Goal: Information Seeking & Learning: Learn about a topic

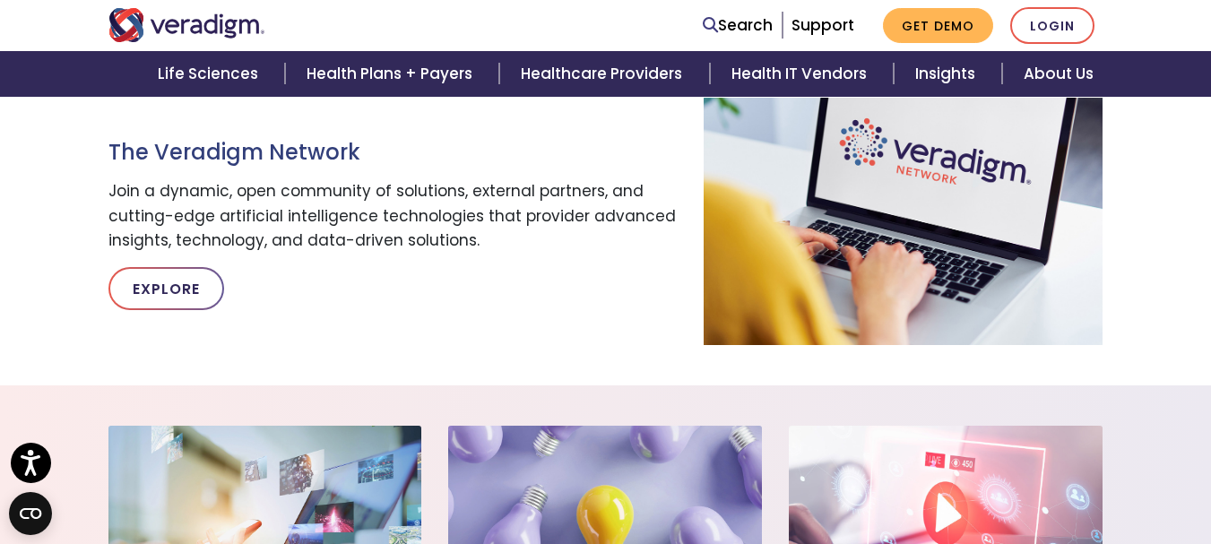
scroll to position [891, 0]
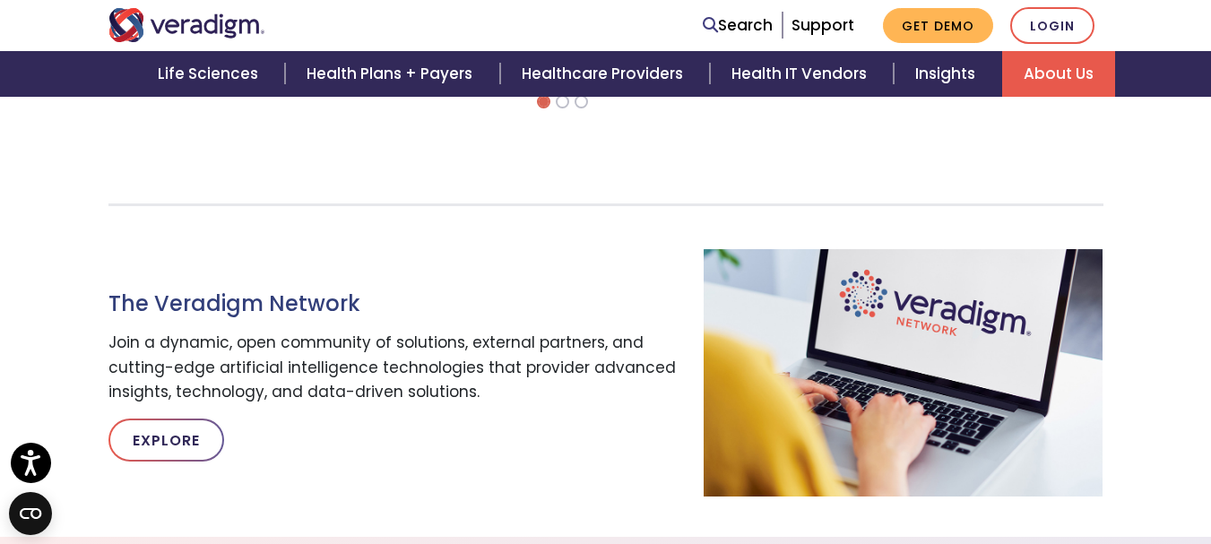
click at [1049, 76] on link "About Us" at bounding box center [1058, 74] width 113 height 46
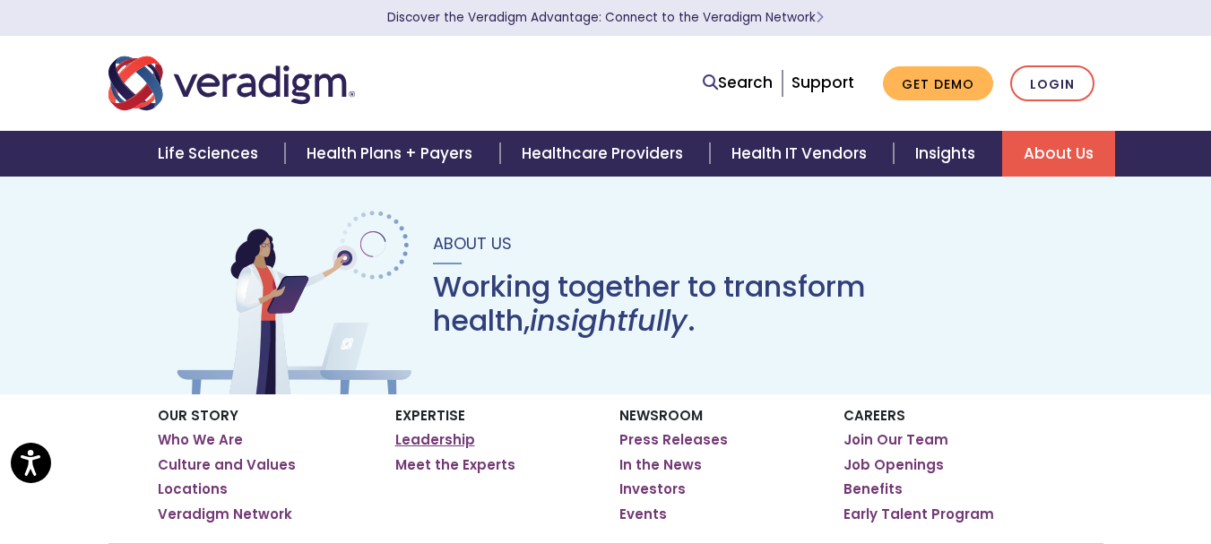
click at [419, 441] on link "Leadership" at bounding box center [435, 440] width 80 height 18
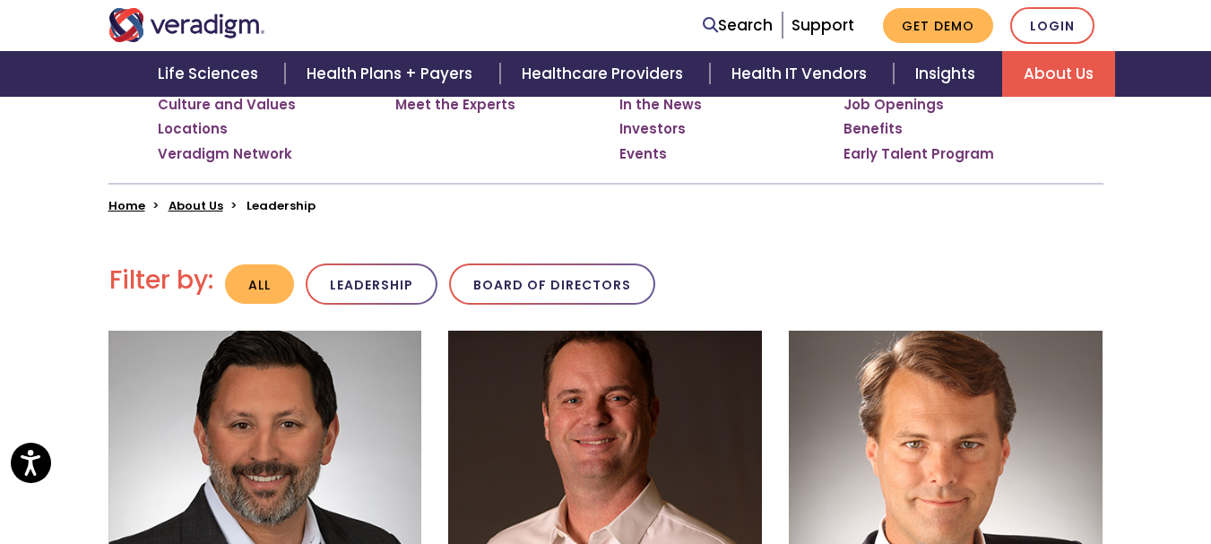
scroll to position [358, 0]
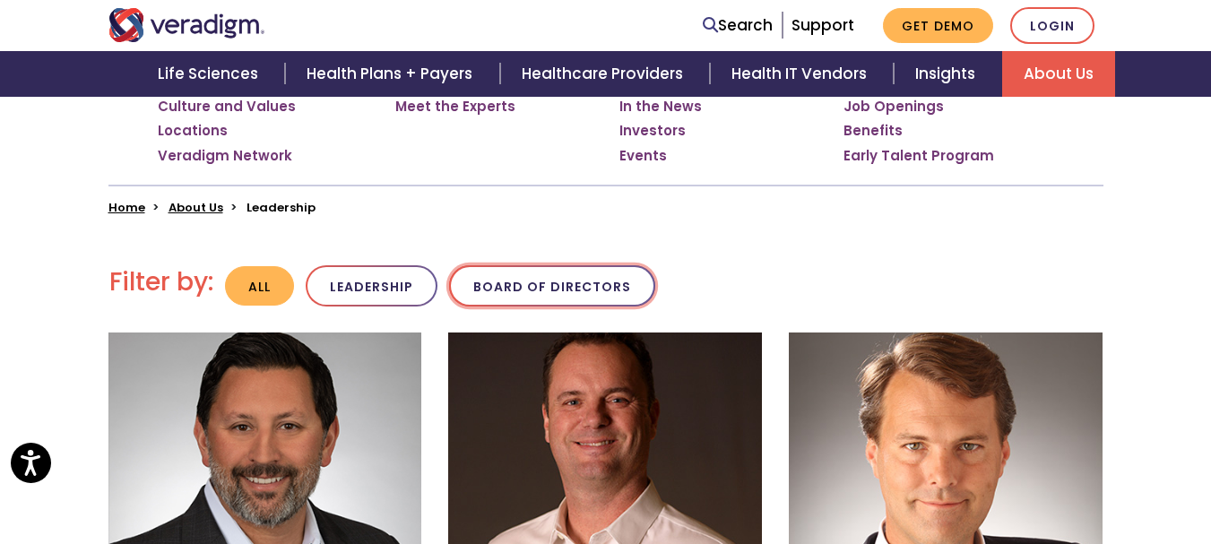
click at [572, 279] on button "Board of Directors" at bounding box center [552, 286] width 206 height 42
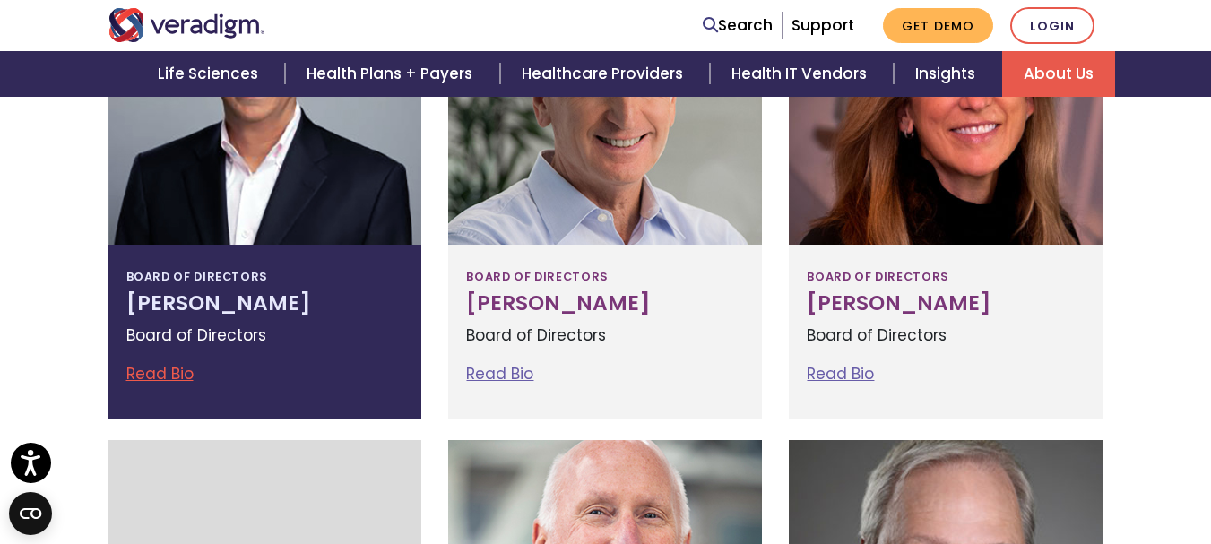
scroll to position [717, 0]
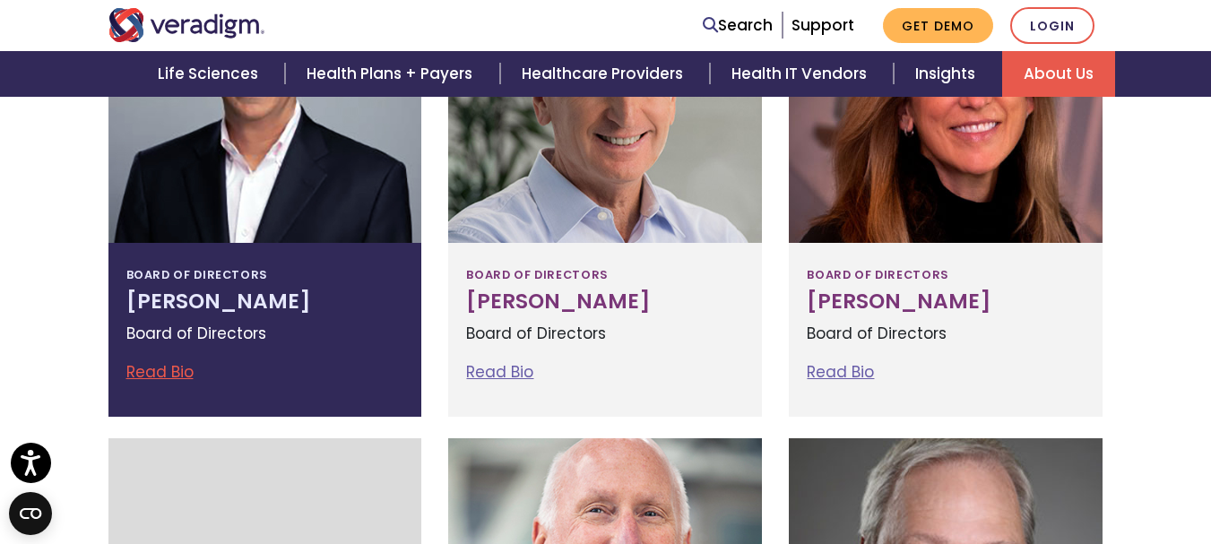
click at [159, 373] on link "Read Bio" at bounding box center [159, 372] width 67 height 22
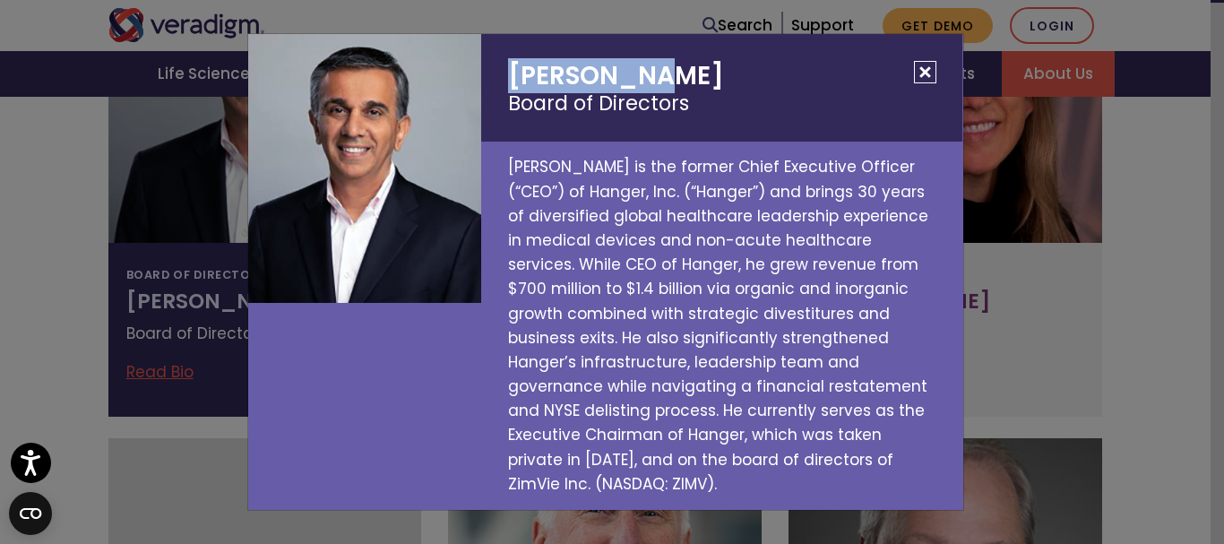
copy h2 "Vinit Asar"
drag, startPoint x: 593, startPoint y: 80, endPoint x: 491, endPoint y: 82, distance: 102.2
click at [491, 82] on h2 "Vinit Asar Board of Directors" at bounding box center [721, 88] width 481 height 108
click at [927, 74] on button "Close" at bounding box center [925, 72] width 22 height 22
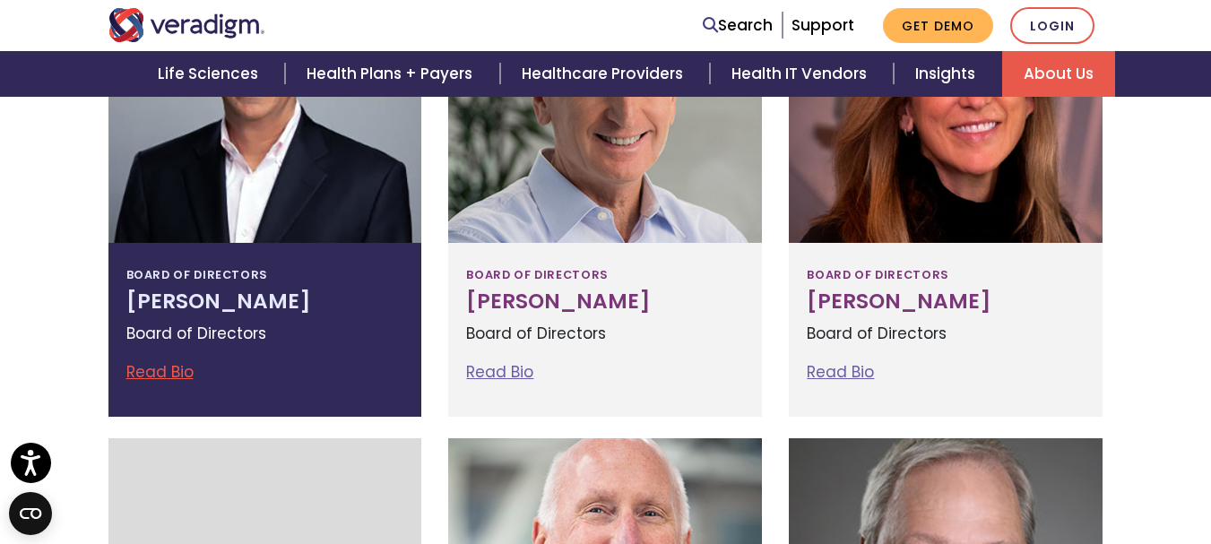
click at [126, 366] on link "Read Bio" at bounding box center [159, 372] width 67 height 22
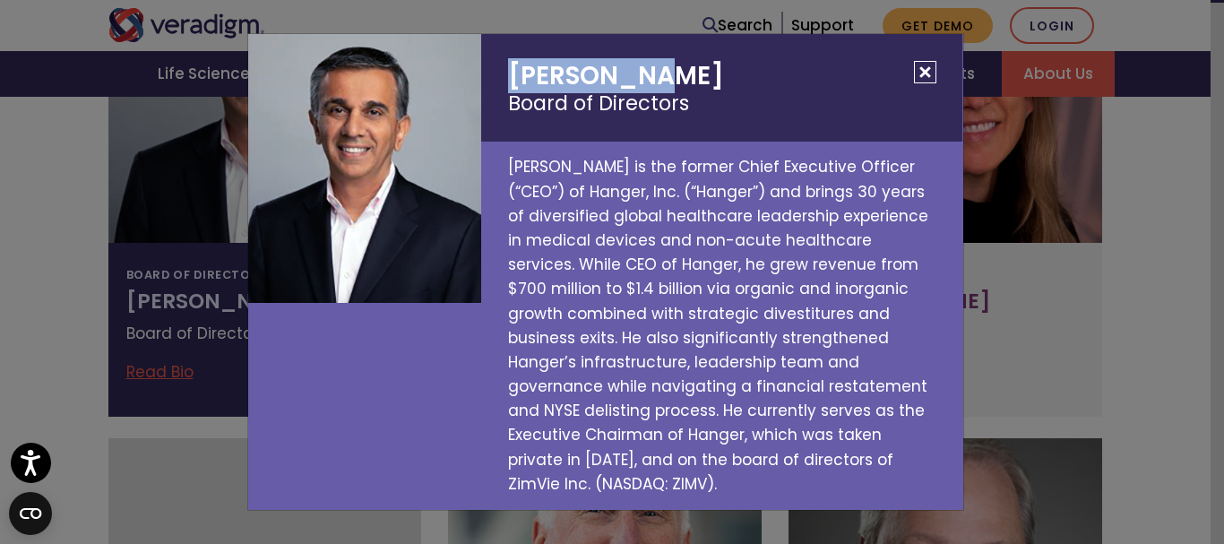
click at [929, 83] on button "Close" at bounding box center [925, 72] width 22 height 22
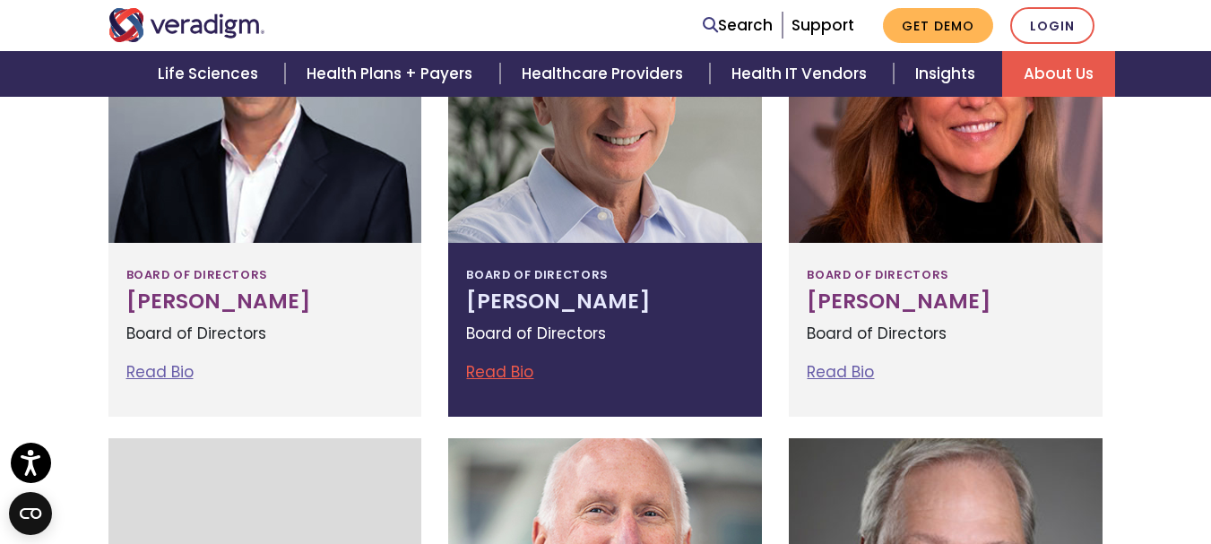
click at [527, 311] on h3 "Bruce Felt" at bounding box center [605, 301] width 278 height 25
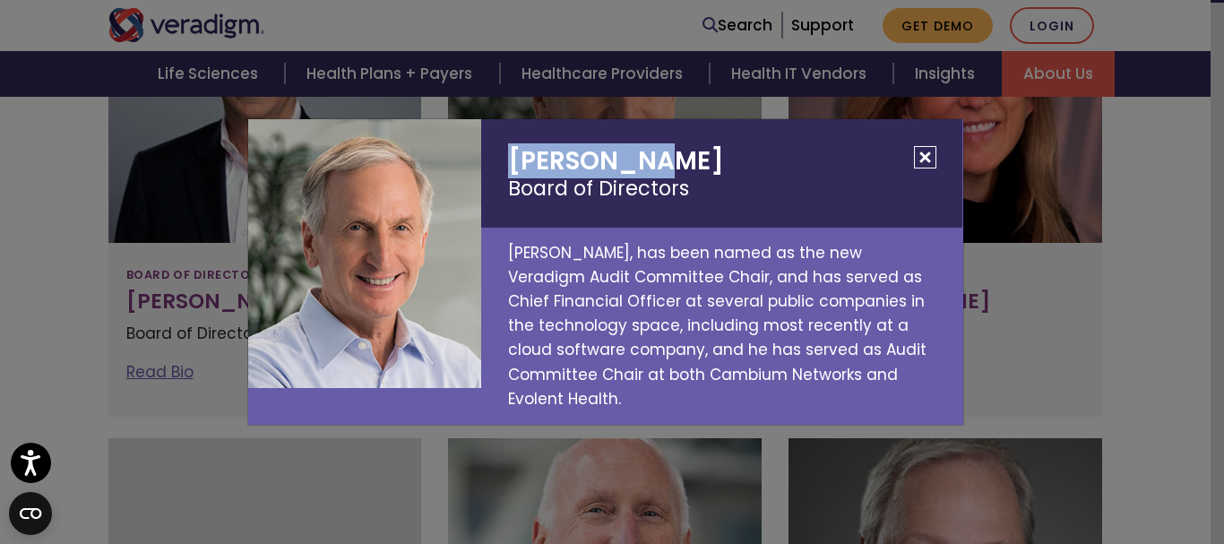
copy h2 "Bruce Felt"
drag, startPoint x: 662, startPoint y: 158, endPoint x: 507, endPoint y: 160, distance: 155.1
click at [507, 160] on h2 "Bruce Felt Board of Directors" at bounding box center [721, 173] width 481 height 108
click at [932, 163] on button "Close" at bounding box center [925, 157] width 22 height 22
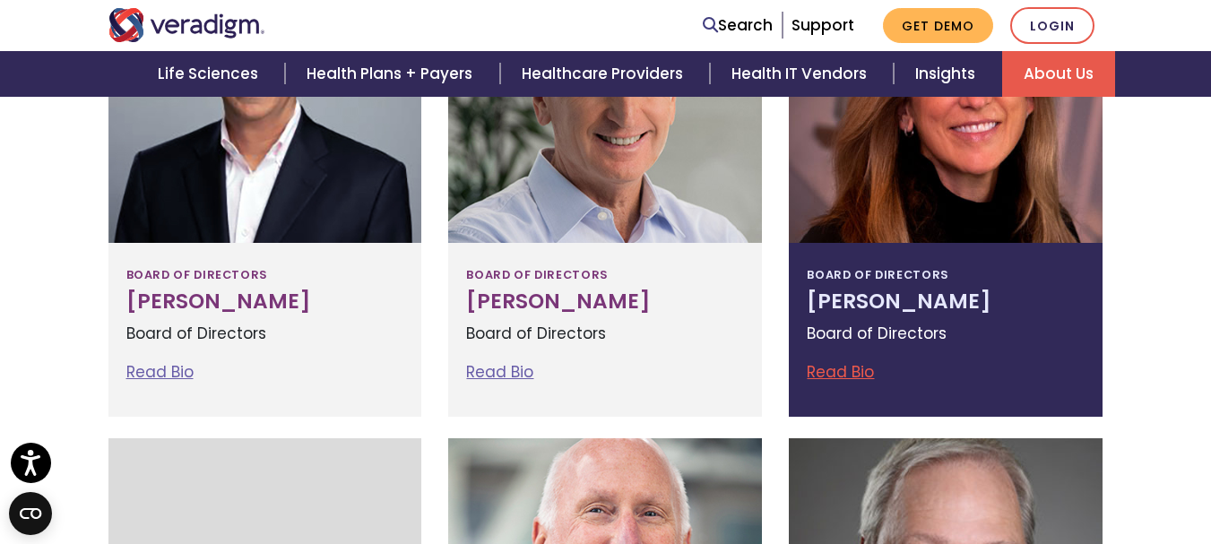
click at [955, 289] on h3 "Susan Rodriguez" at bounding box center [946, 301] width 278 height 25
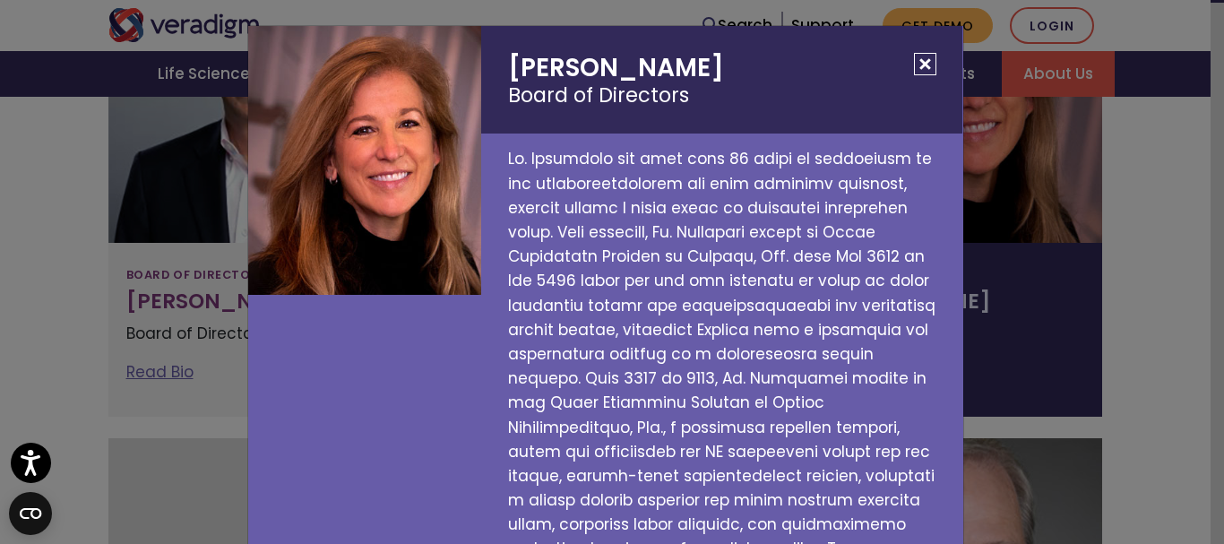
copy h2 "Susan Rodriguez"
drag, startPoint x: 505, startPoint y: 50, endPoint x: 716, endPoint y: 64, distance: 211.0
click at [716, 64] on h2 "Susan Rodriguez Board of Directors" at bounding box center [721, 80] width 481 height 108
drag, startPoint x: 371, startPoint y: 151, endPoint x: 920, endPoint y: 54, distance: 557.1
click at [920, 54] on button "Close" at bounding box center [925, 64] width 22 height 22
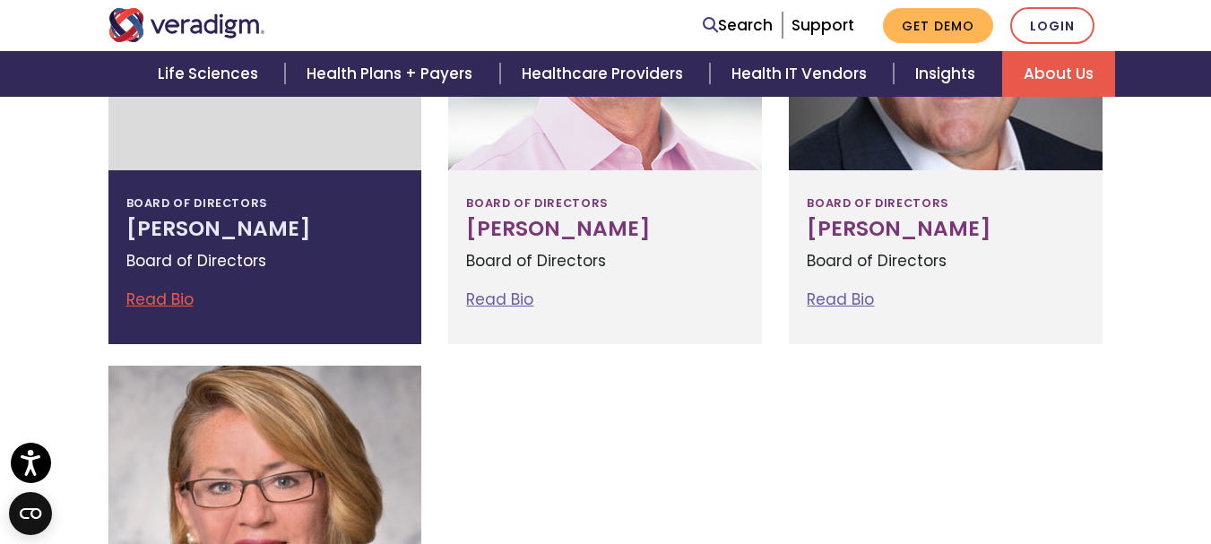
scroll to position [1255, 0]
click at [177, 255] on p "Board of Directors" at bounding box center [265, 260] width 278 height 24
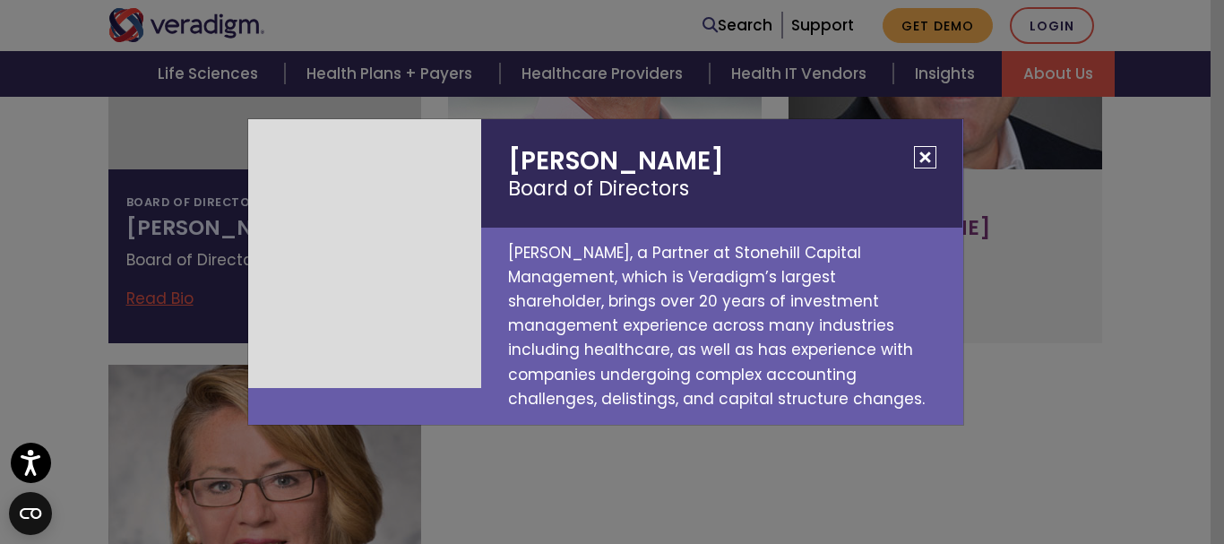
copy h2 "Jonathan Sacks"
drag, startPoint x: 625, startPoint y: 151, endPoint x: 739, endPoint y: 153, distance: 114.7
click at [739, 153] on h2 "Jonathan Sacks Board of Directors" at bounding box center [721, 173] width 481 height 108
drag, startPoint x: 739, startPoint y: 157, endPoint x: 505, endPoint y: 153, distance: 234.8
click at [505, 153] on h2 "Jonathan Sacks Board of Directors" at bounding box center [721, 173] width 481 height 108
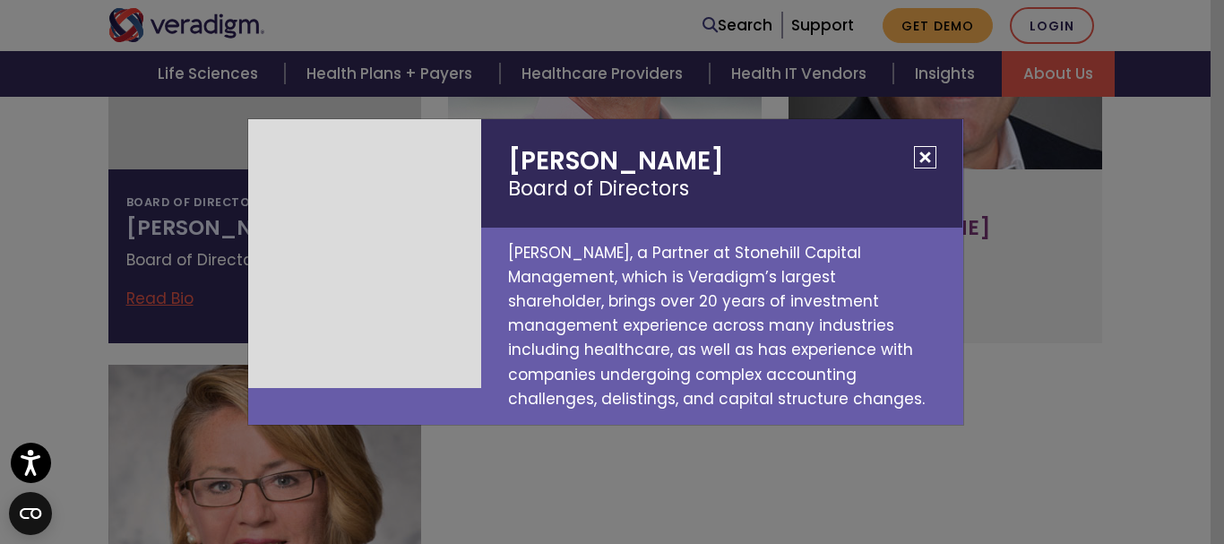
copy h2 "Jonathan Sacks"
click at [927, 154] on button "Close" at bounding box center [925, 157] width 22 height 22
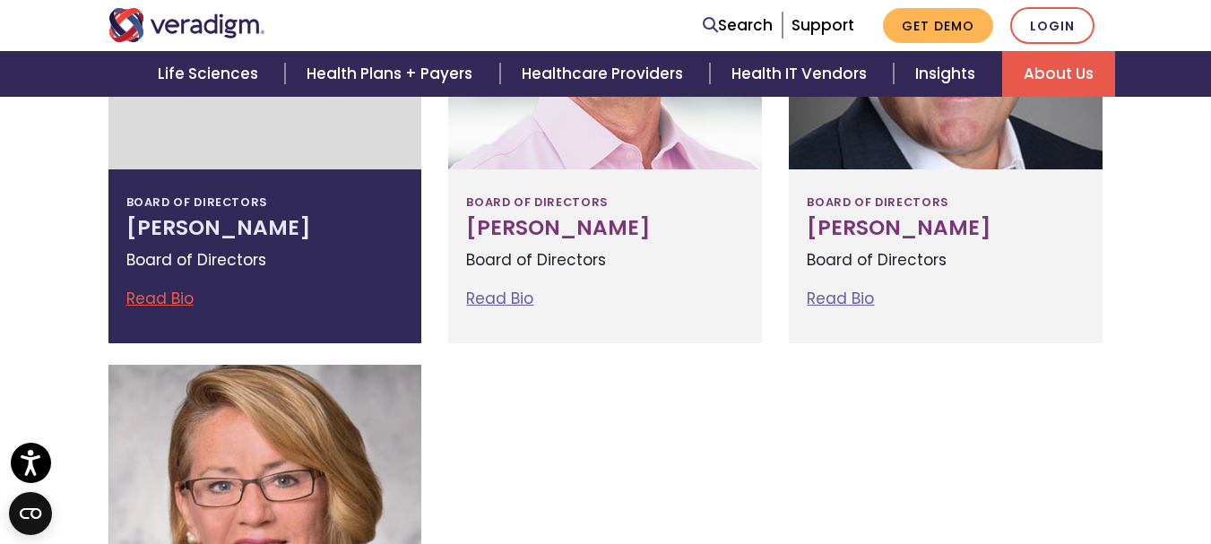
click at [267, 248] on p "Board of Directors" at bounding box center [265, 260] width 278 height 24
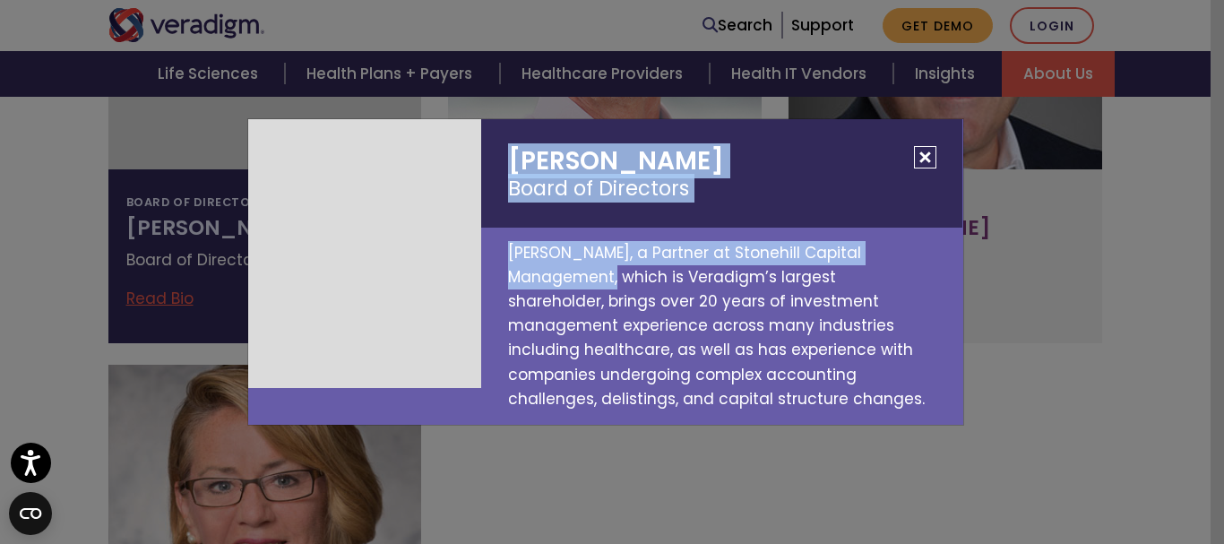
drag, startPoint x: 556, startPoint y: 171, endPoint x: 611, endPoint y: 276, distance: 118.7
click at [611, 276] on div "Jonathan Sacks Board of Directors Jonathan Sacks, a Partner at Stonehill Capita…" at bounding box center [728, 272] width 495 height 306
click at [615, 260] on p "Jonathan Sacks, a Partner at Stonehill Capital Management, which is Veradigm’s …" at bounding box center [721, 326] width 481 height 197
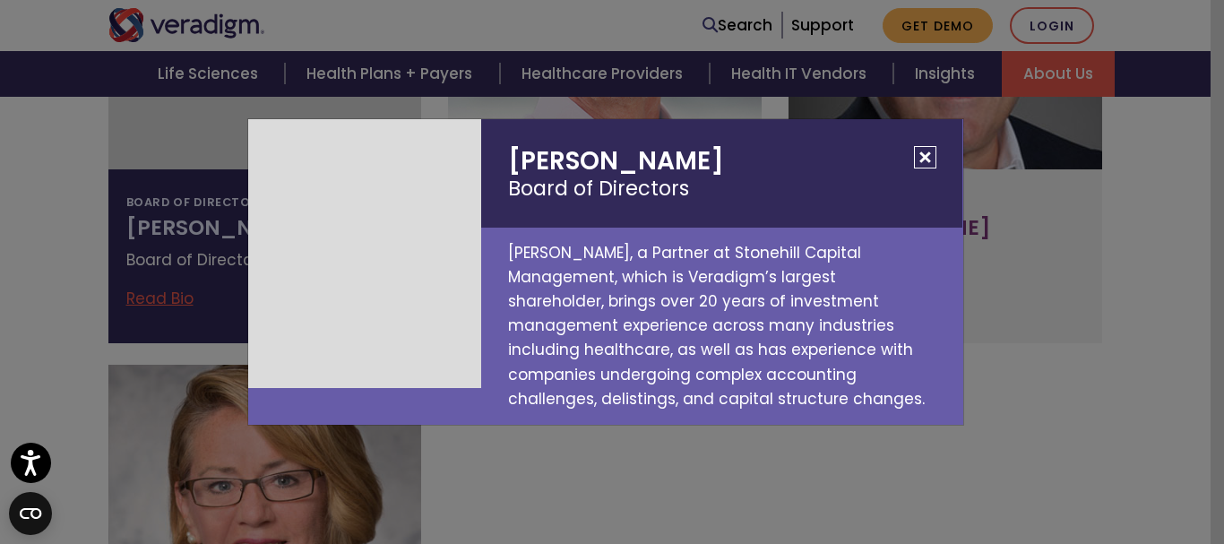
click at [921, 156] on button "Close" at bounding box center [925, 157] width 22 height 22
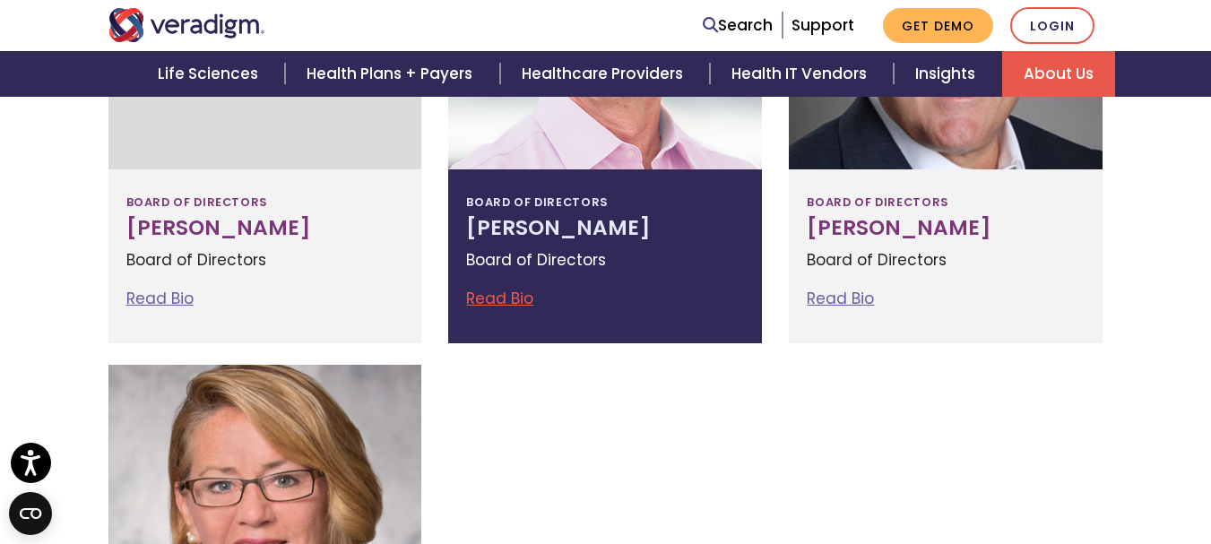
click at [509, 227] on h3 "Louis Silverman" at bounding box center [605, 228] width 278 height 25
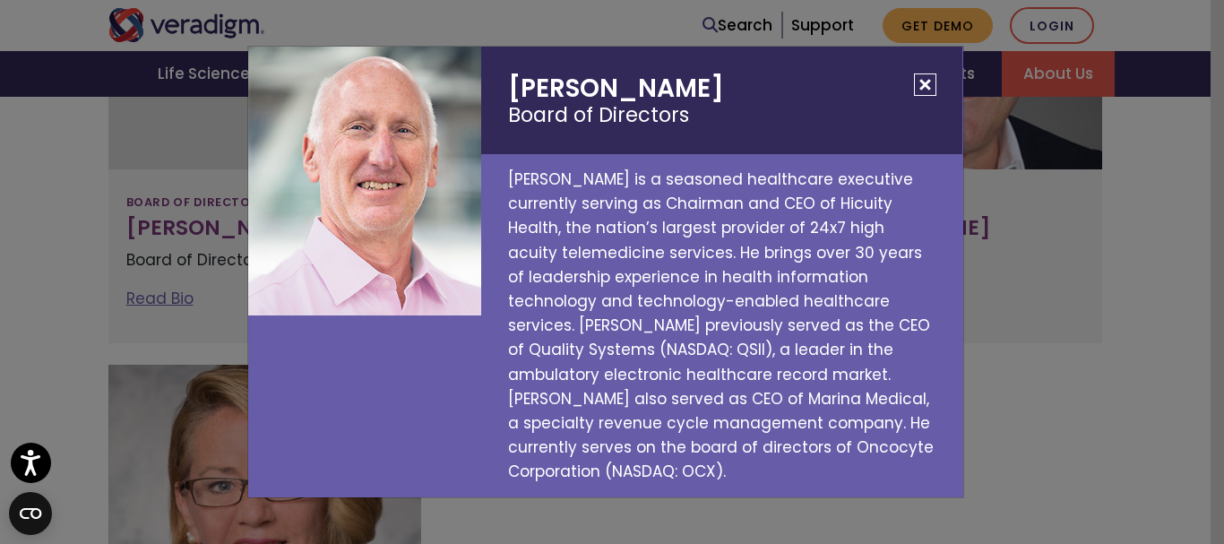
copy h2 "Louis Silverman"
drag, startPoint x: 506, startPoint y: 87, endPoint x: 704, endPoint y: 87, distance: 197.2
click at [704, 87] on h2 "Louis Silverman Board of Directors" at bounding box center [721, 101] width 481 height 108
click at [585, 151] on h2 "Louis Silverman Board of Directors" at bounding box center [721, 101] width 481 height 108
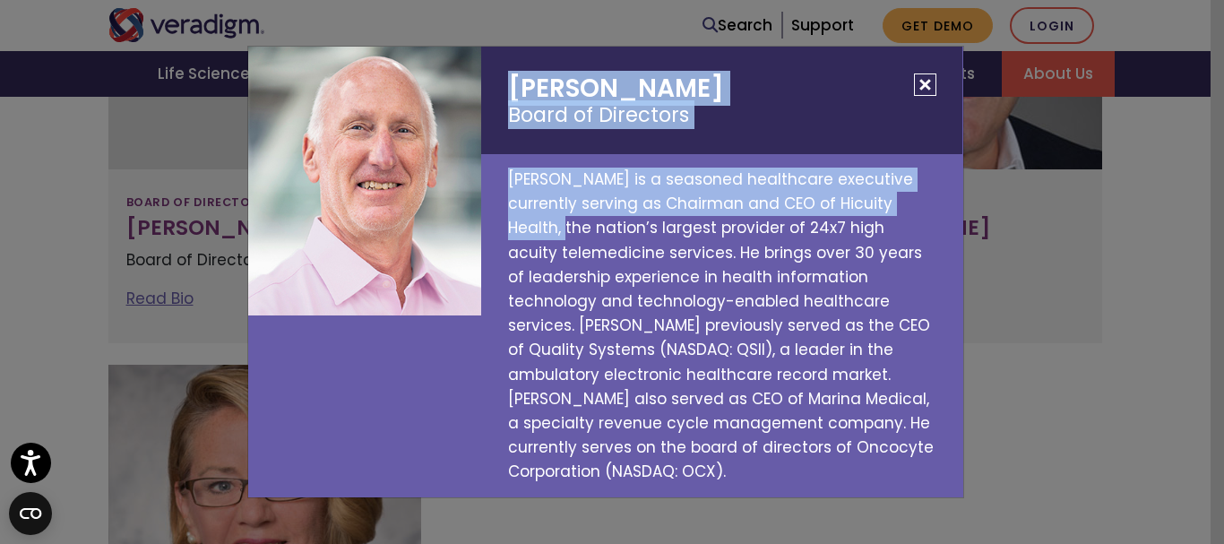
drag, startPoint x: 514, startPoint y: 74, endPoint x: 559, endPoint y: 229, distance: 160.8
click at [559, 229] on div "Louis Silverman Board of Directors Louis Silverman is a seasoned healthcare exe…" at bounding box center [728, 273] width 495 height 452
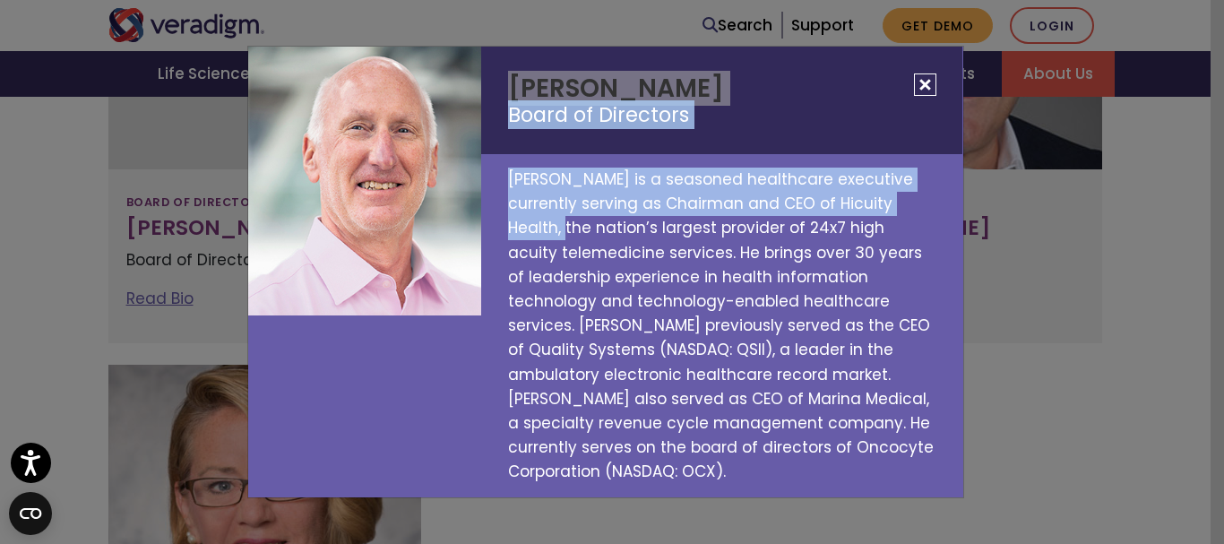
click at [928, 79] on button "Close" at bounding box center [925, 84] width 22 height 22
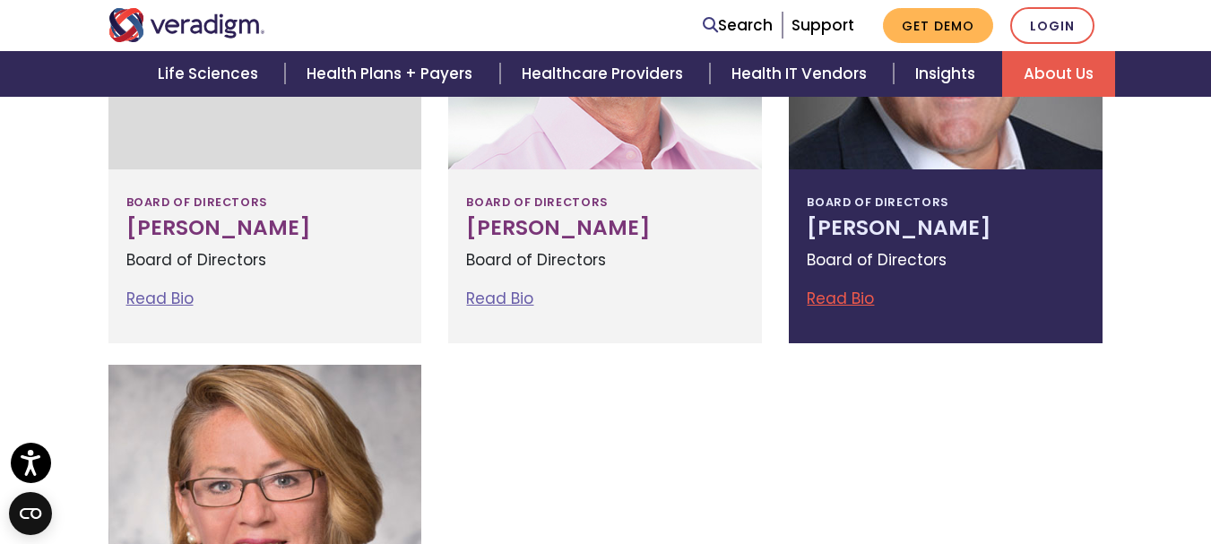
click at [894, 216] on div "Board of Directors Dave Stevens Board of Directors Read Bio Dave Stevens Board …" at bounding box center [946, 256] width 314 height 174
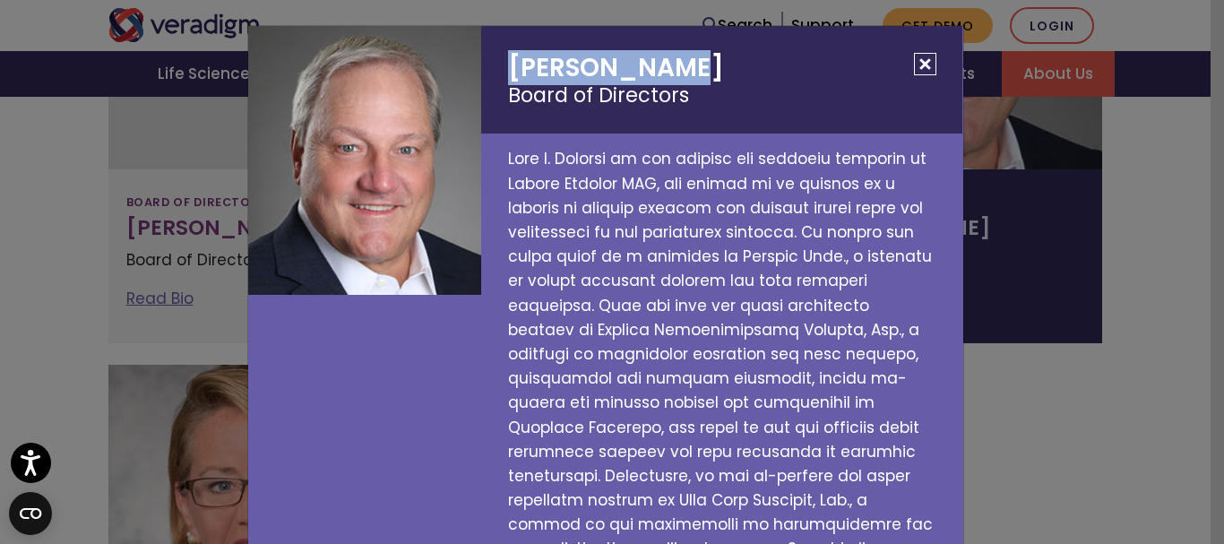
copy h2 "Dave Stevens"
drag, startPoint x: 498, startPoint y: 53, endPoint x: 685, endPoint y: 65, distance: 186.8
click at [685, 65] on h2 "Dave Stevens Board of Directors" at bounding box center [721, 80] width 481 height 108
click at [923, 55] on button "Close" at bounding box center [925, 64] width 22 height 22
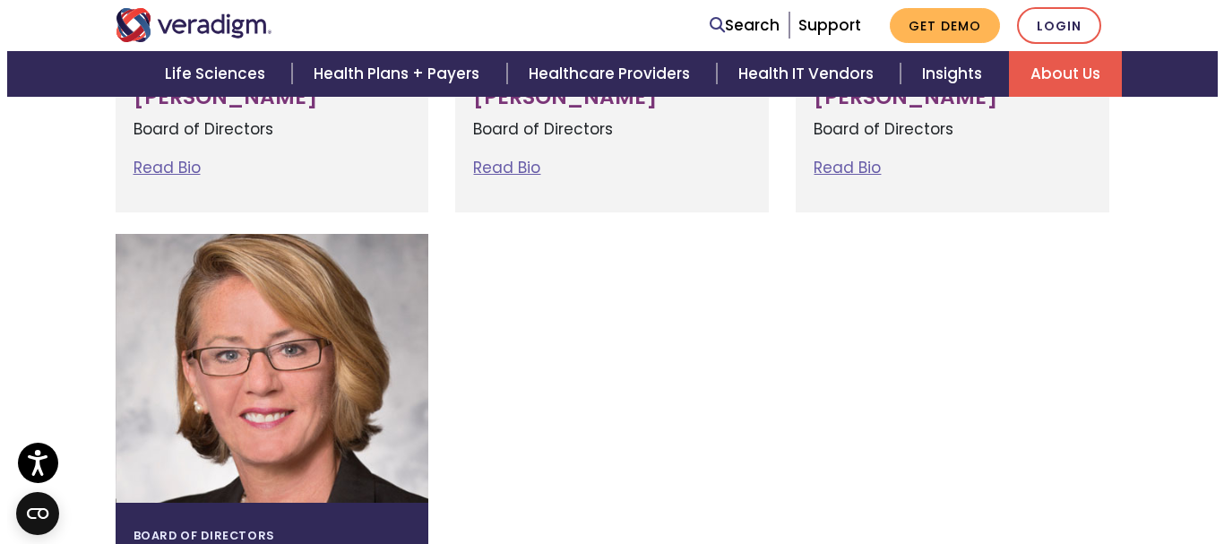
scroll to position [1524, 0]
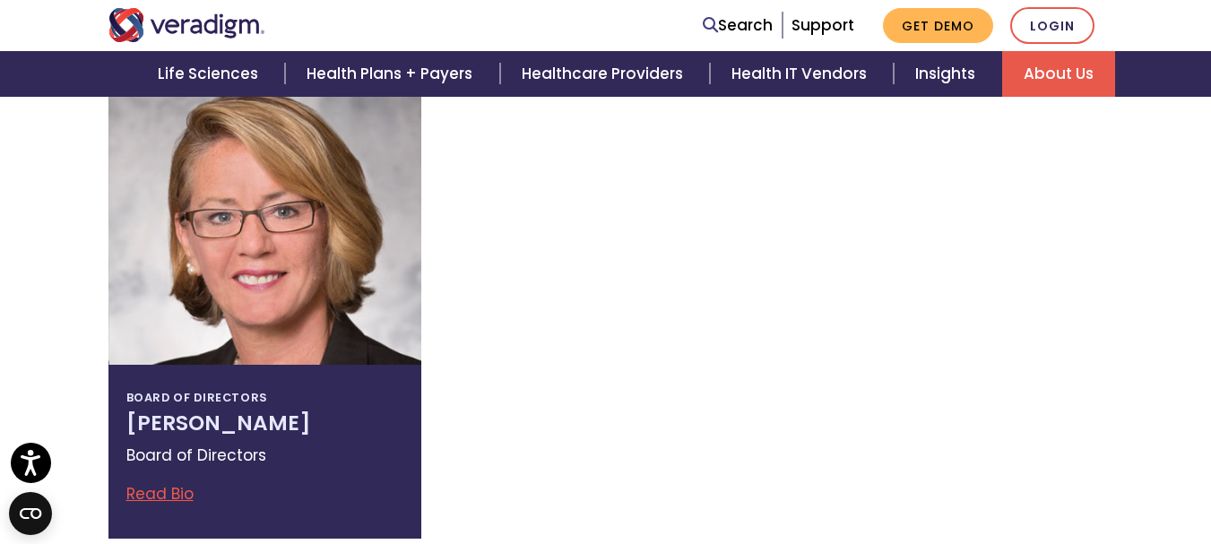
click at [270, 326] on div at bounding box center [265, 230] width 314 height 269
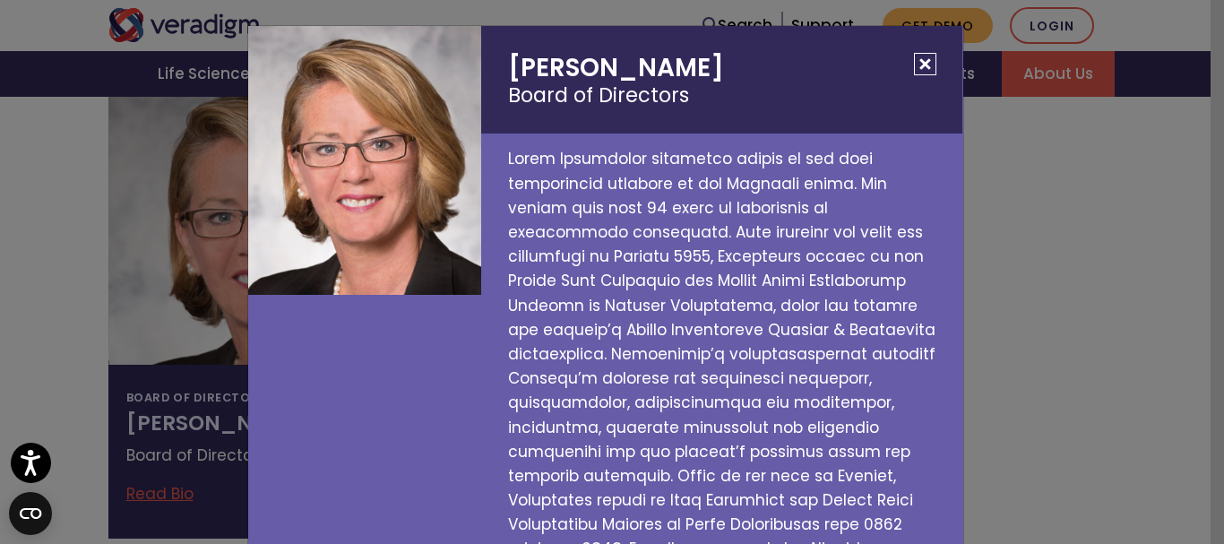
copy h2 "Carol Zierhoffer"
drag, startPoint x: 500, startPoint y: 47, endPoint x: 699, endPoint y: 56, distance: 199.2
click at [699, 56] on h2 "Carol Zierhoffer Board of Directors" at bounding box center [721, 80] width 481 height 108
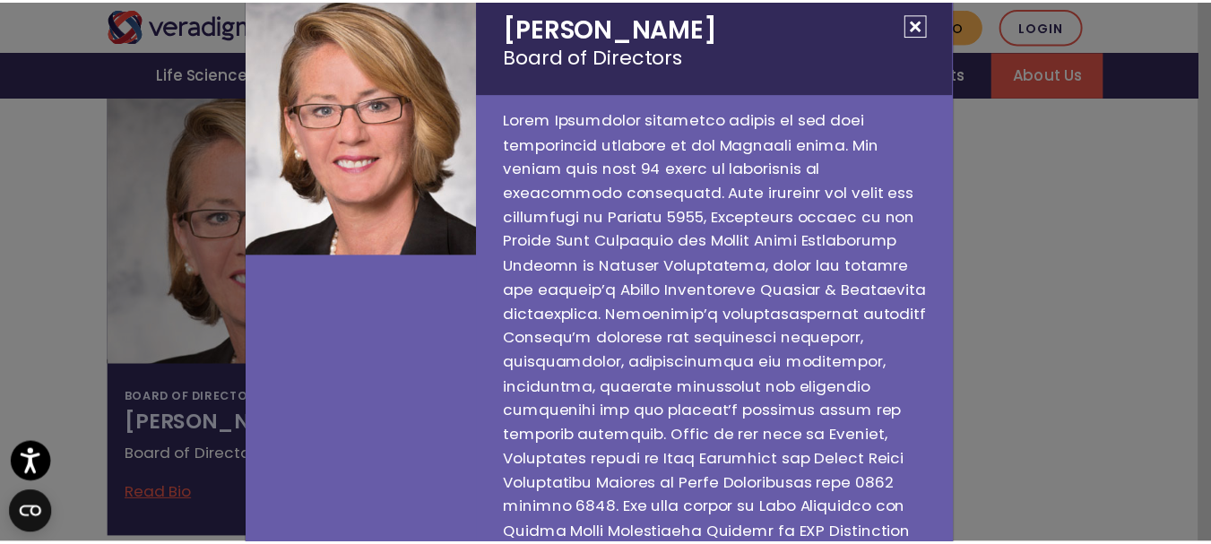
scroll to position [0, 0]
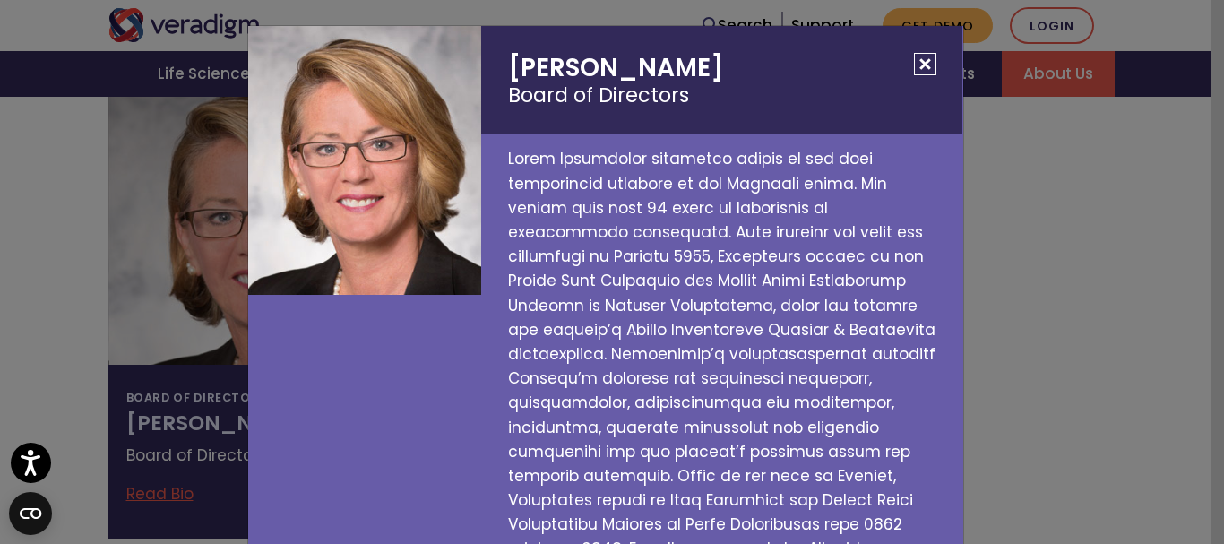
copy h2 "Carol Zierhoffer"
drag, startPoint x: 536, startPoint y: 62, endPoint x: 686, endPoint y: 2, distance: 162.1
click at [728, 63] on h2 "Carol Zierhoffer Board of Directors" at bounding box center [721, 80] width 481 height 108
click at [633, 183] on p at bounding box center [721, 549] width 481 height 831
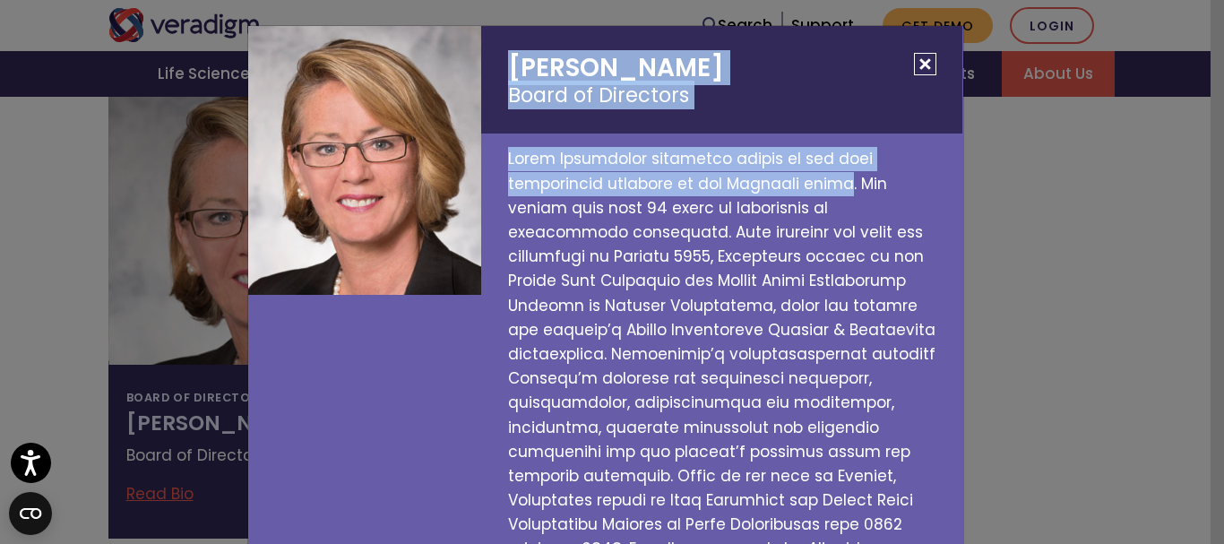
drag, startPoint x: 507, startPoint y: 50, endPoint x: 842, endPoint y: 185, distance: 361.1
click at [842, 185] on div "Carol Zierhoffer Board of Directors" at bounding box center [728, 495] width 495 height 939
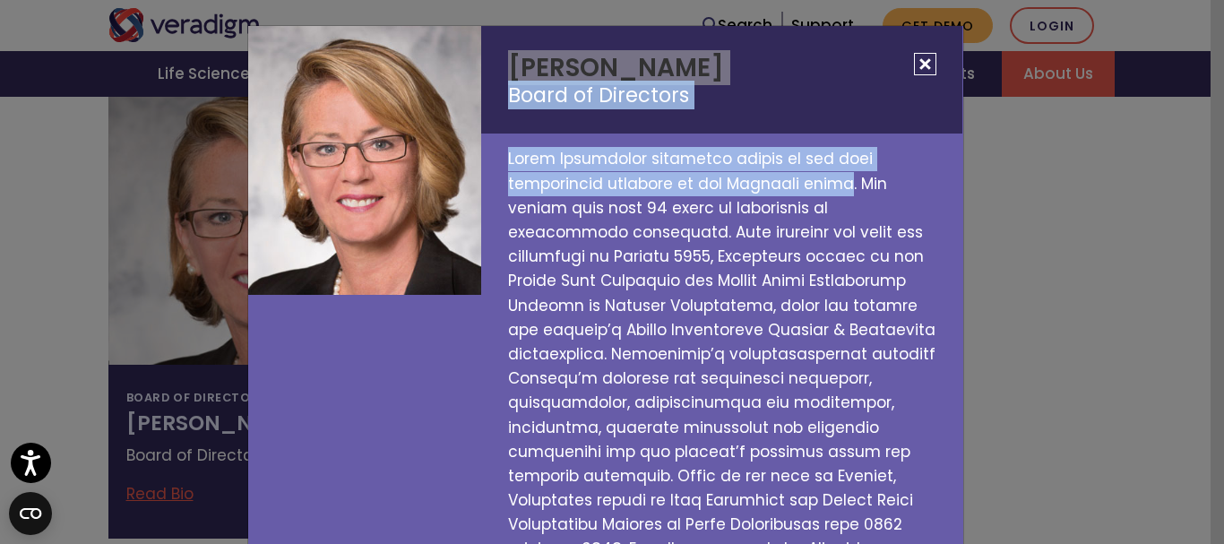
click at [919, 56] on button "Close" at bounding box center [925, 64] width 22 height 22
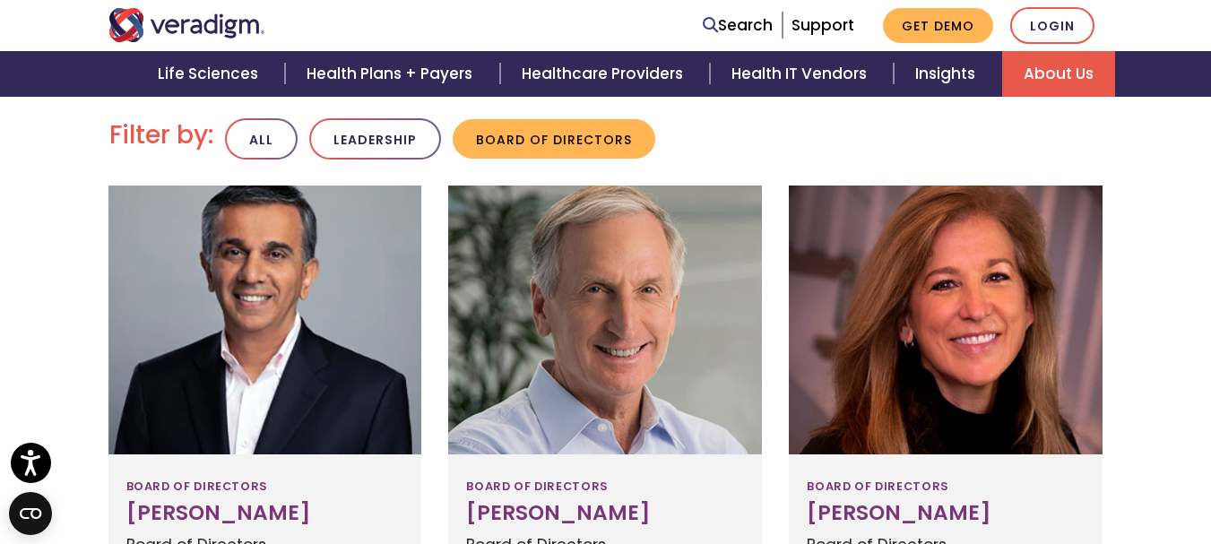
scroll to position [269, 0]
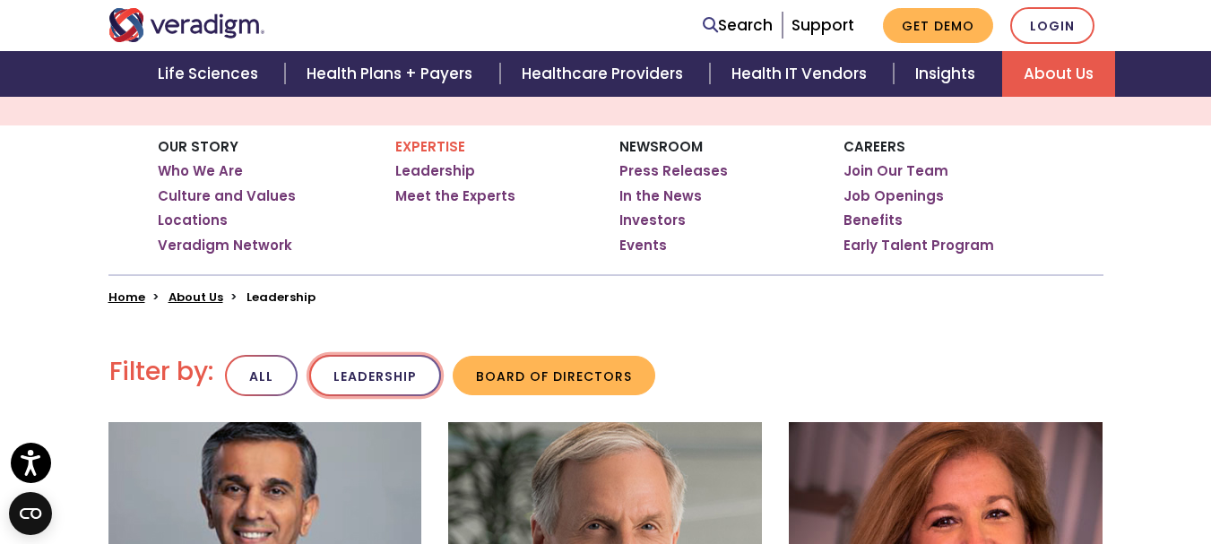
click at [368, 376] on button "Leadership" at bounding box center [375, 376] width 132 height 42
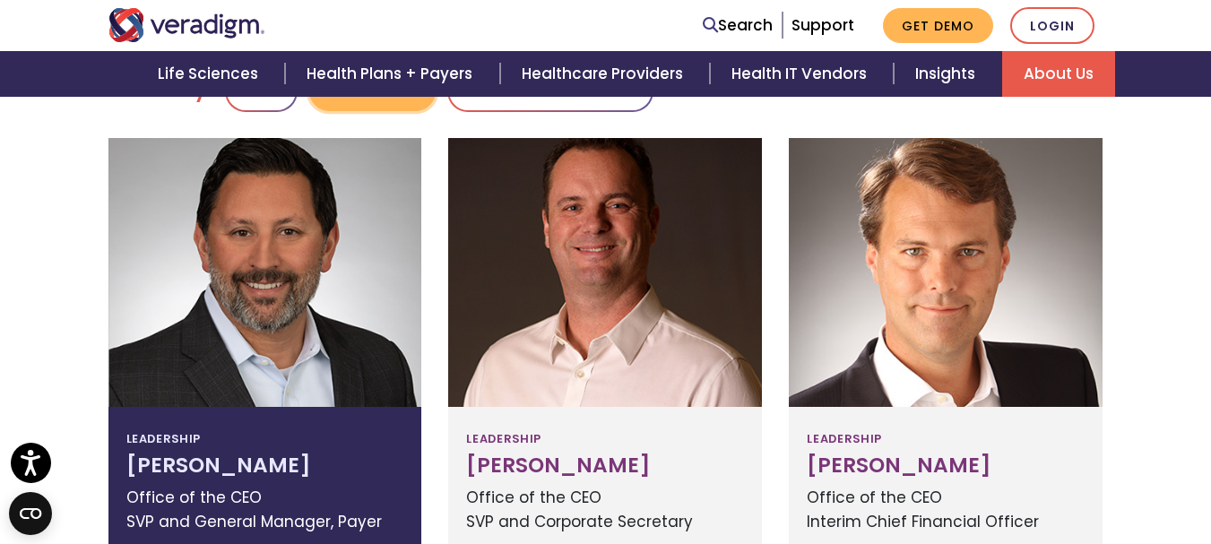
scroll to position [717, 0]
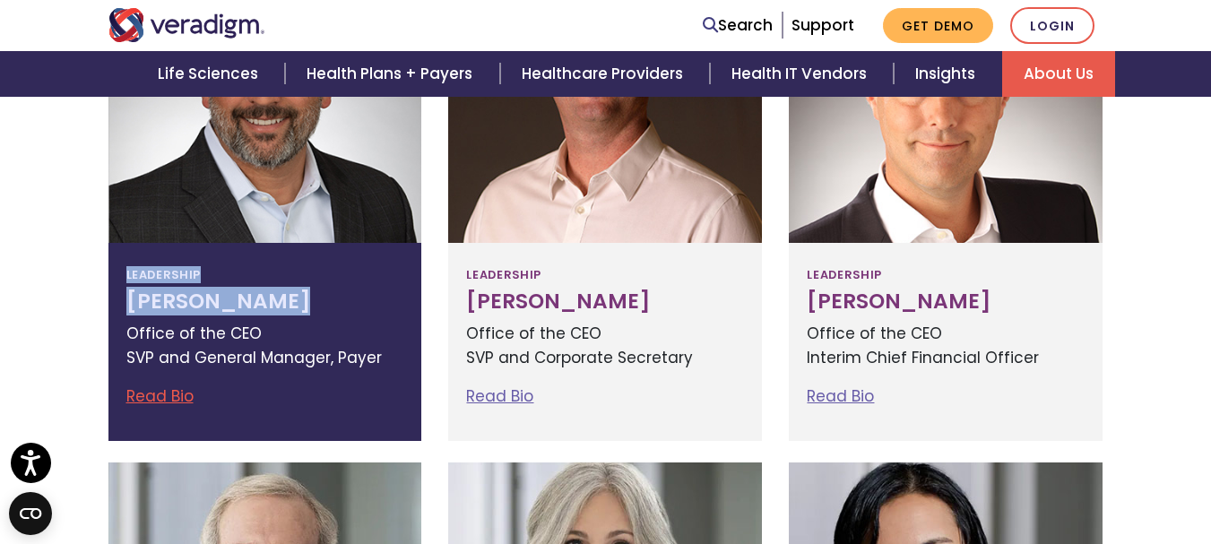
drag, startPoint x: 97, startPoint y: 288, endPoint x: 281, endPoint y: 293, distance: 183.8
click at [281, 293] on div "Leadership Jay Bhattacharyya Office of the CEO SVP and General Manager, Payer R…" at bounding box center [265, 207] width 341 height 467
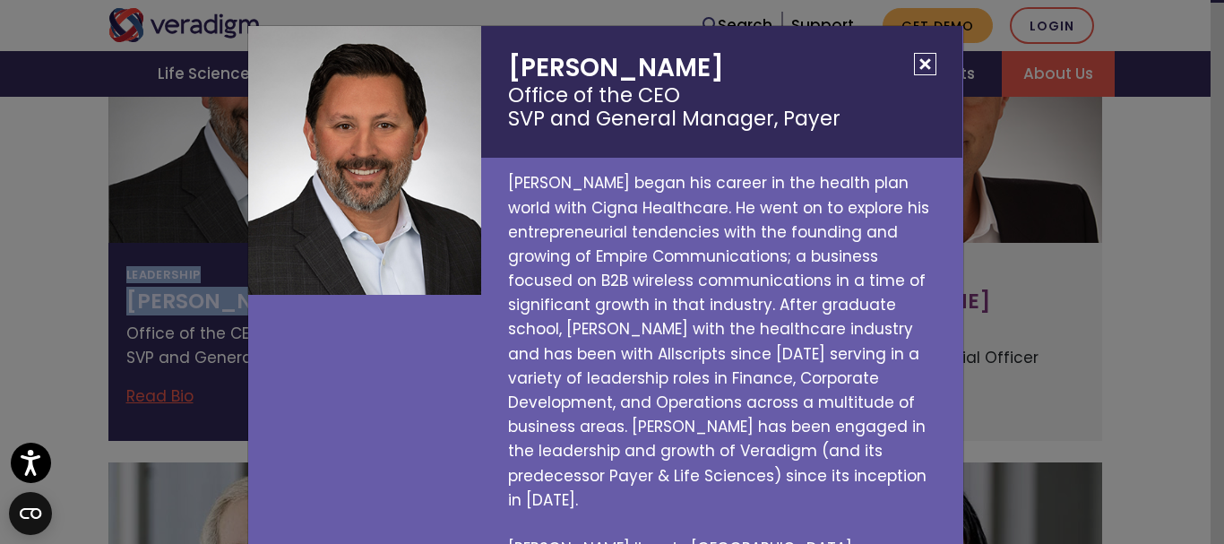
copy h2 "Jay Bhattacharyya"
drag, startPoint x: 488, startPoint y: 60, endPoint x: 748, endPoint y: 70, distance: 261.0
click at [748, 70] on h2 "Jay Bhattacharyya Office of the CEO SVP and General Manager, Payer" at bounding box center [721, 92] width 481 height 132
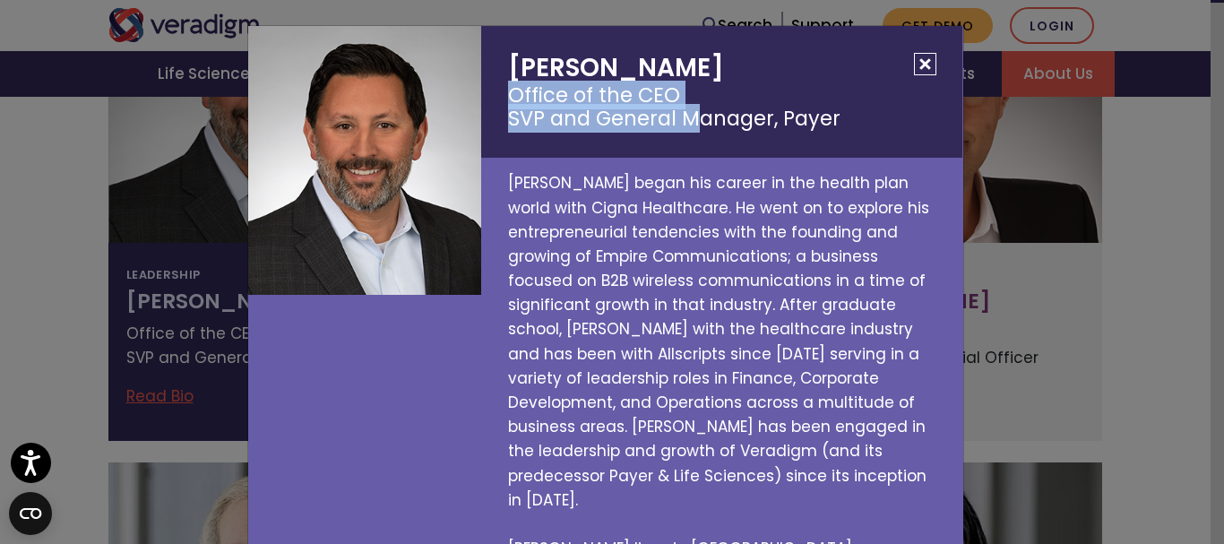
drag, startPoint x: 766, startPoint y: 101, endPoint x: 688, endPoint y: 121, distance: 80.4
click at [688, 121] on small "Office of the CEO SVP and General Manager, Payer" at bounding box center [721, 107] width 427 height 48
click at [920, 56] on button "Close" at bounding box center [925, 64] width 22 height 22
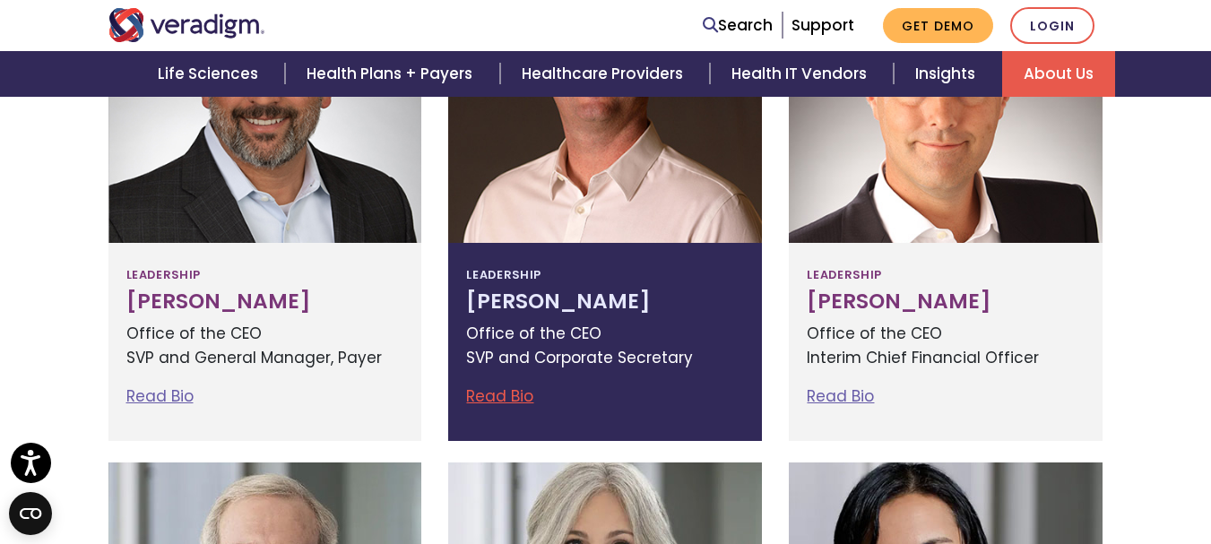
click at [531, 325] on p "Office of the CEO SVP and Corporate Secretary" at bounding box center [605, 346] width 278 height 48
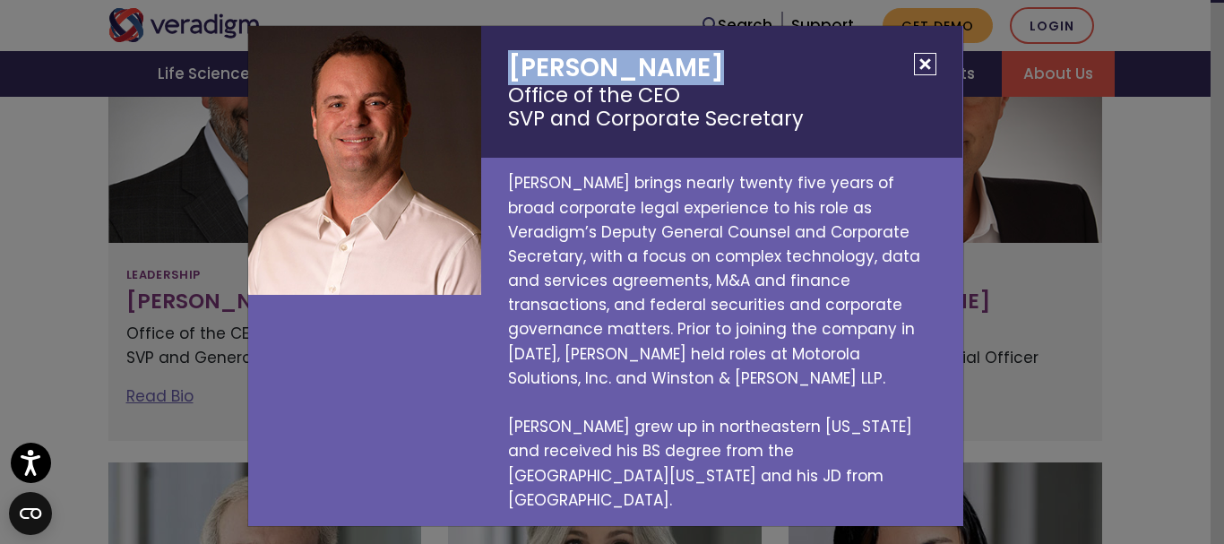
drag, startPoint x: 496, startPoint y: 70, endPoint x: 694, endPoint y: 77, distance: 198.2
click at [694, 77] on h2 "Eric Jacobson Office of the CEO SVP and Corporate Secretary" at bounding box center [721, 92] width 481 height 132
click at [932, 75] on button "Close" at bounding box center [925, 64] width 22 height 22
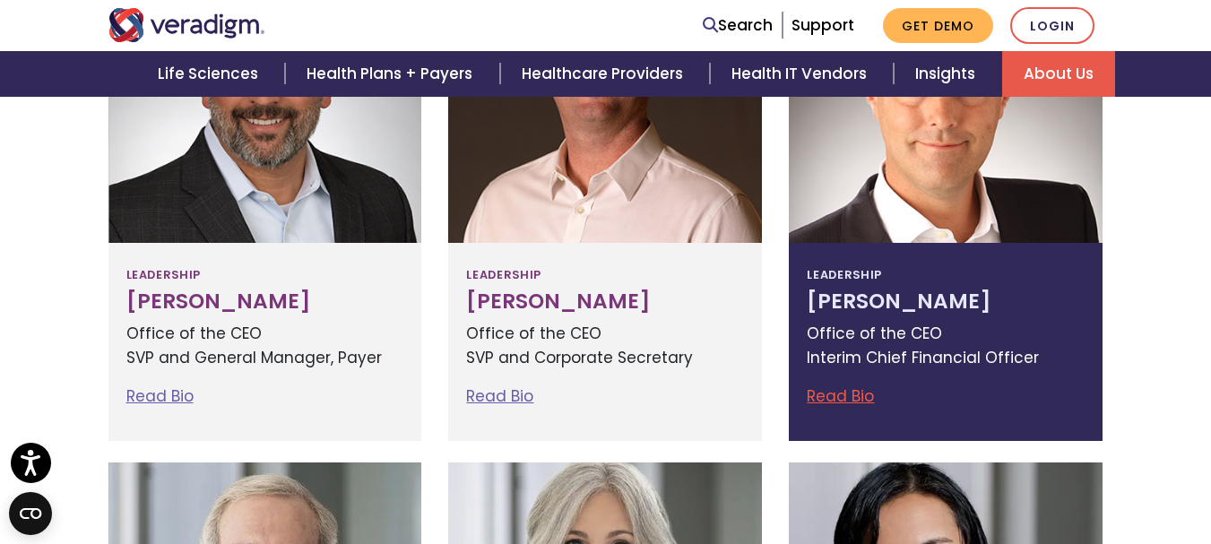
click at [879, 333] on p "Office of the CEO Interim Chief Financial Officer" at bounding box center [946, 346] width 278 height 48
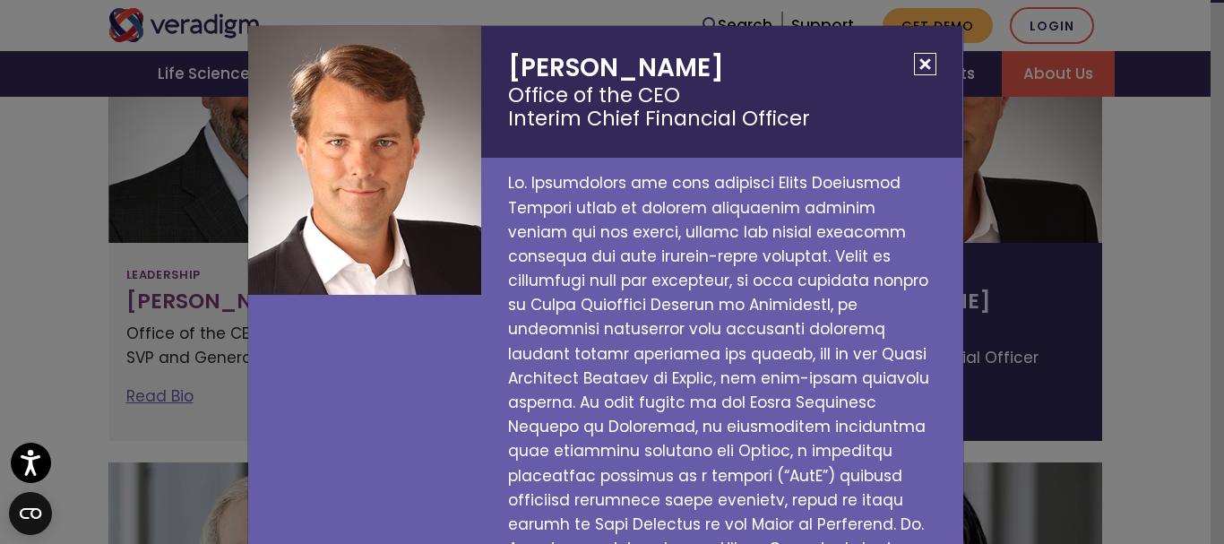
drag, startPoint x: 559, startPoint y: 51, endPoint x: 700, endPoint y: 49, distance: 140.7
click at [707, 55] on h2 "Lee Westerfield Office of the CEO Interim Chief Financial Officer" at bounding box center [721, 92] width 481 height 132
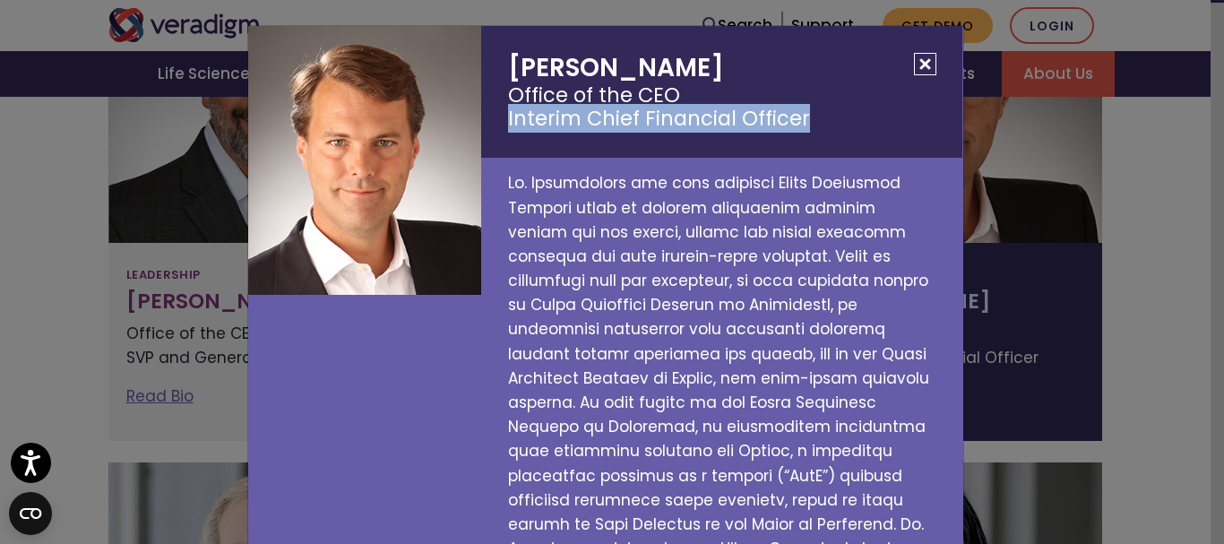
drag, startPoint x: 498, startPoint y: 113, endPoint x: 804, endPoint y: 117, distance: 305.6
click at [804, 117] on h2 "Lee Westerfield Office of the CEO Interim Chief Financial Officer" at bounding box center [721, 92] width 481 height 132
click at [920, 61] on button "Close" at bounding box center [925, 64] width 22 height 22
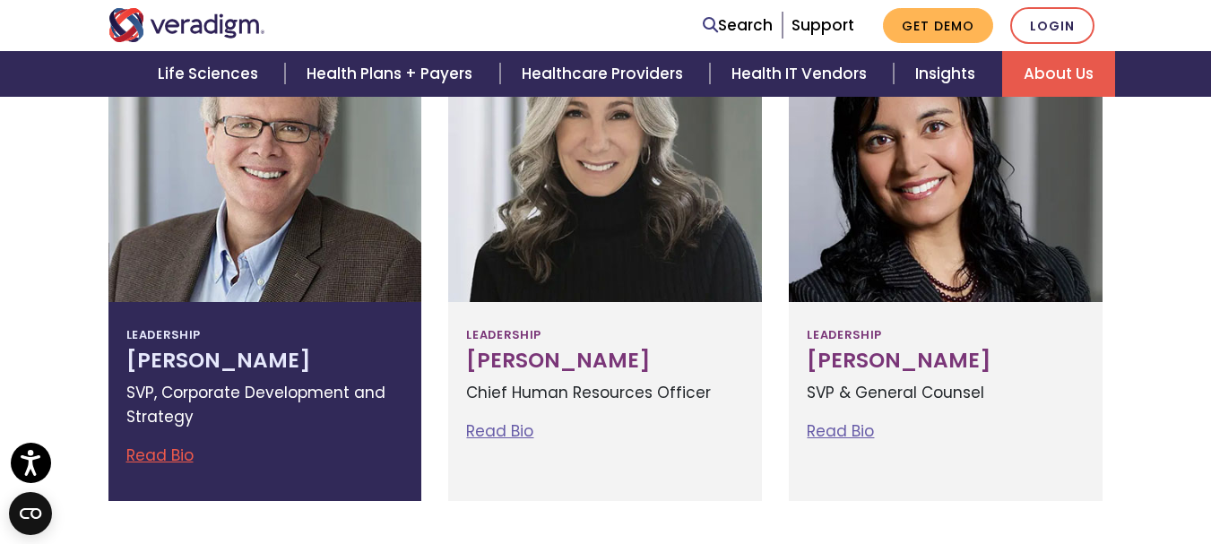
scroll to position [1255, 0]
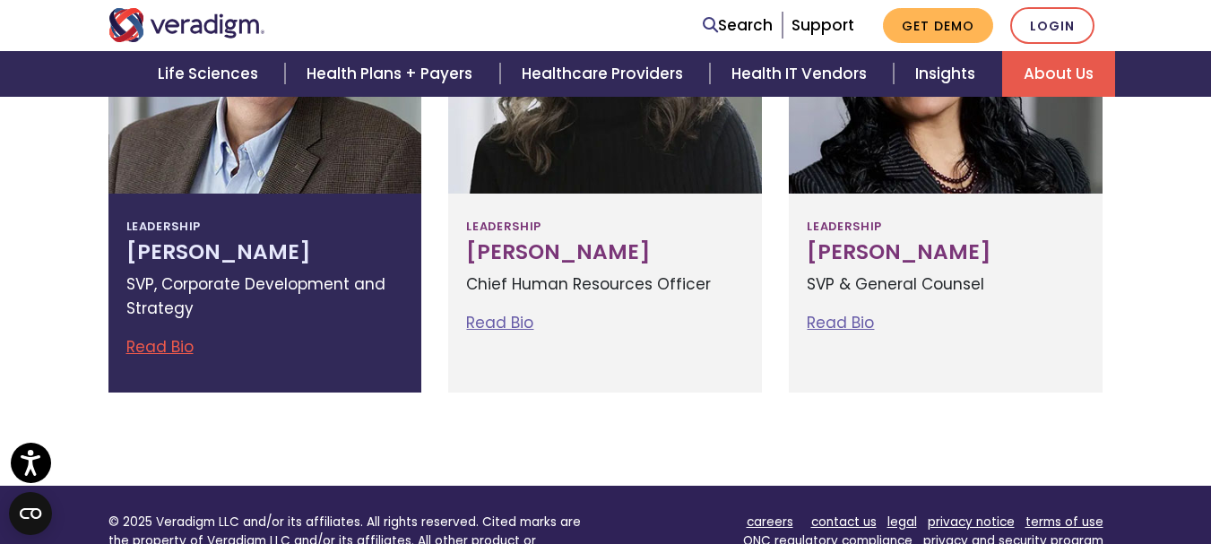
click at [223, 281] on p "SVP, Corporate Development and Strategy" at bounding box center [265, 296] width 278 height 48
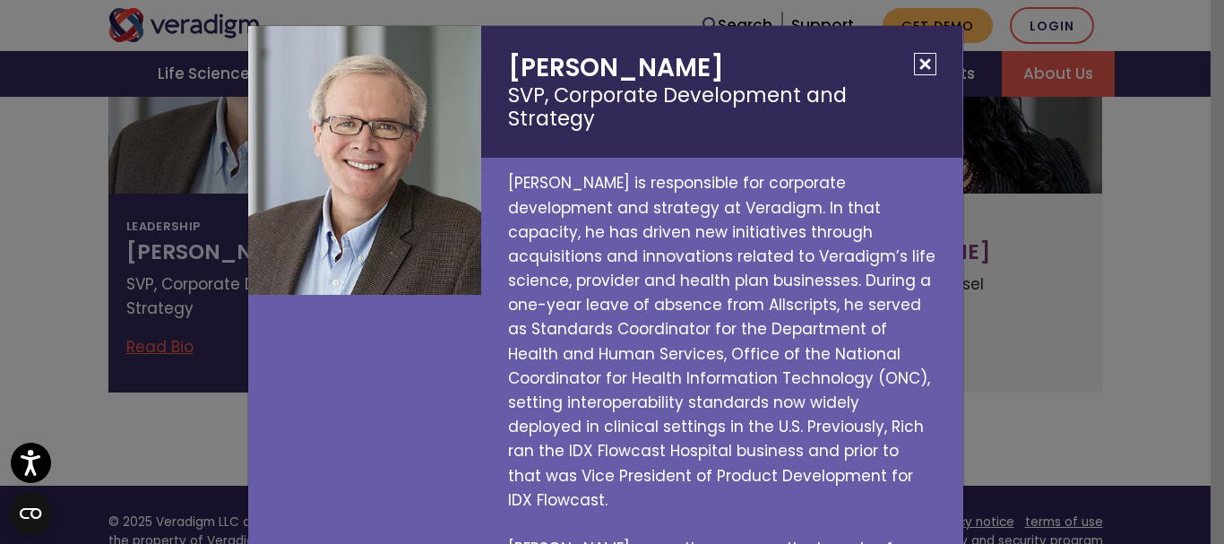
drag, startPoint x: 497, startPoint y: 47, endPoint x: 695, endPoint y: 55, distance: 197.3
click at [695, 55] on h2 "Richard Elmore SVP, Corporate Development and Strategy" at bounding box center [721, 92] width 481 height 132
click at [927, 57] on button "Close" at bounding box center [925, 64] width 22 height 22
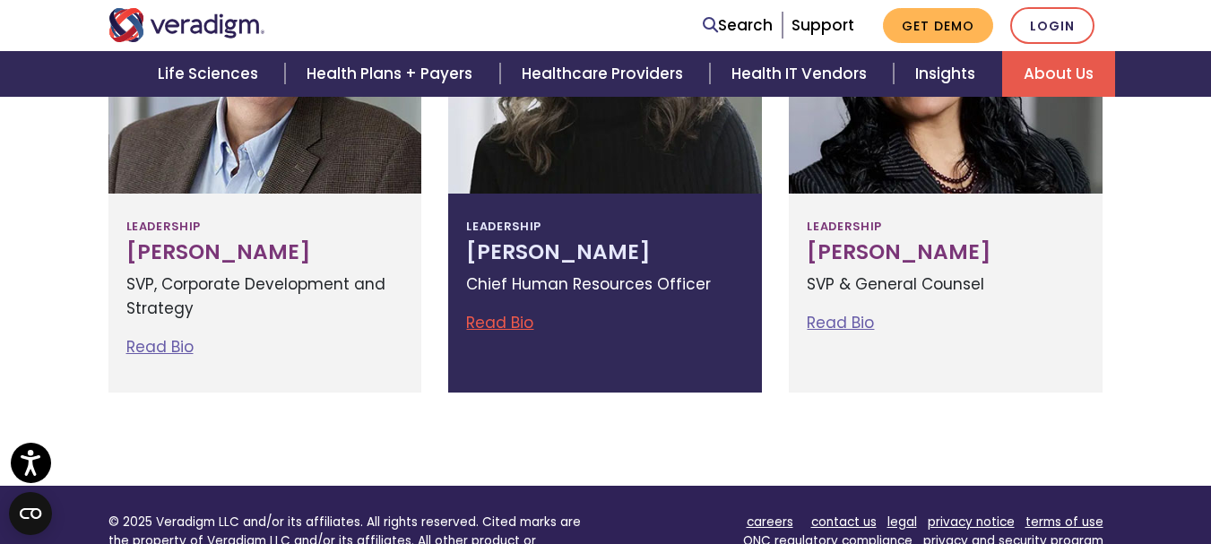
click at [637, 252] on h3 "Lisa Hammond" at bounding box center [605, 252] width 278 height 25
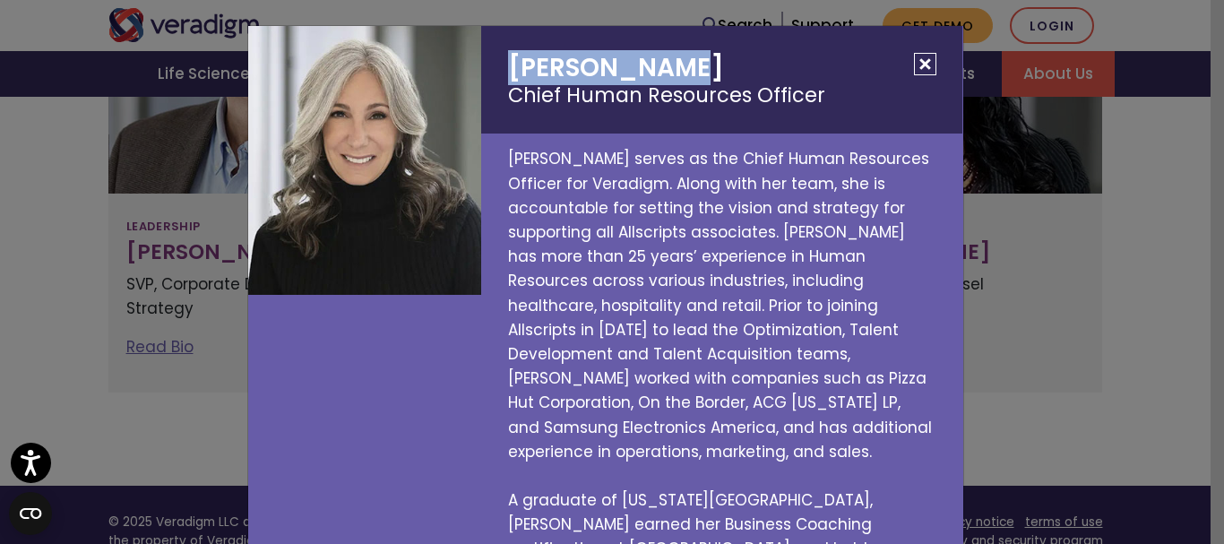
drag, startPoint x: 626, startPoint y: 61, endPoint x: 703, endPoint y: 62, distance: 76.2
click at [703, 62] on h2 "Lisa Hammond Chief Human Resources Officer" at bounding box center [721, 80] width 481 height 108
click at [914, 65] on button "Close" at bounding box center [925, 64] width 22 height 22
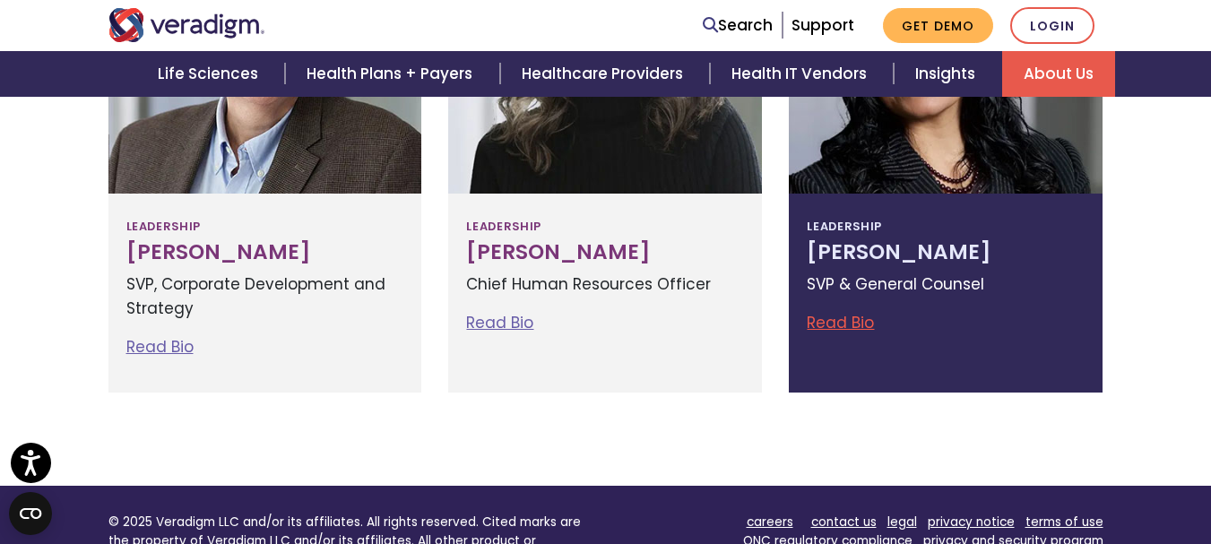
click at [866, 304] on div "Leadership Tejal Vakharia SVP & General Counsel Read Bio Tejal Vakharia SVP & G…" at bounding box center [946, 293] width 314 height 198
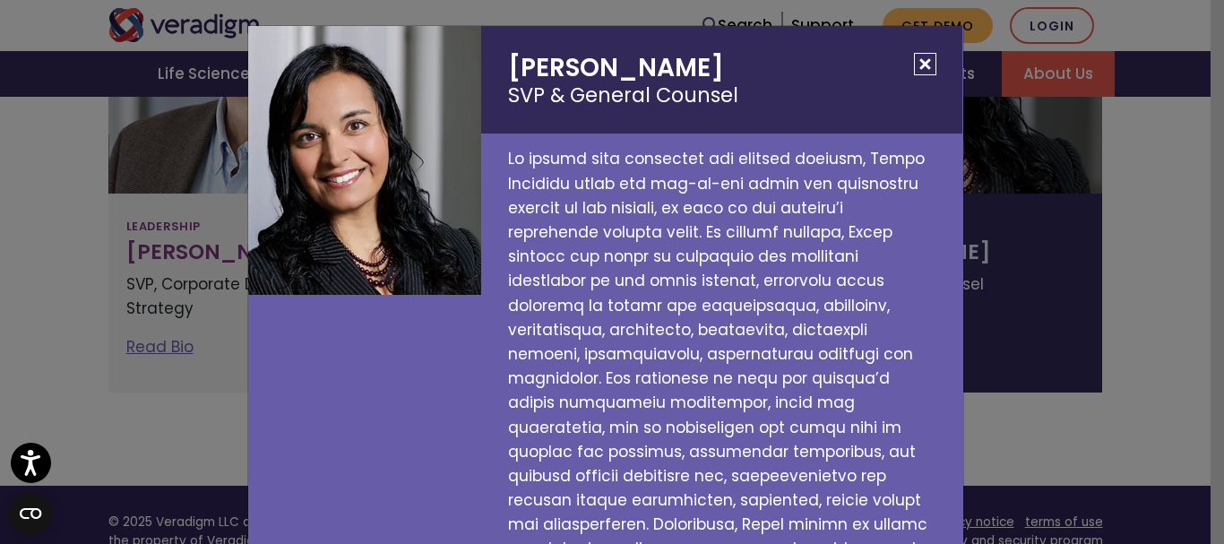
drag, startPoint x: 505, startPoint y: 57, endPoint x: 700, endPoint y: 62, distance: 195.4
click at [700, 62] on h2 "Tejal Vakharia SVP & General Counsel" at bounding box center [721, 80] width 481 height 108
click at [531, 108] on small "SVP & General Counsel" at bounding box center [721, 95] width 427 height 24
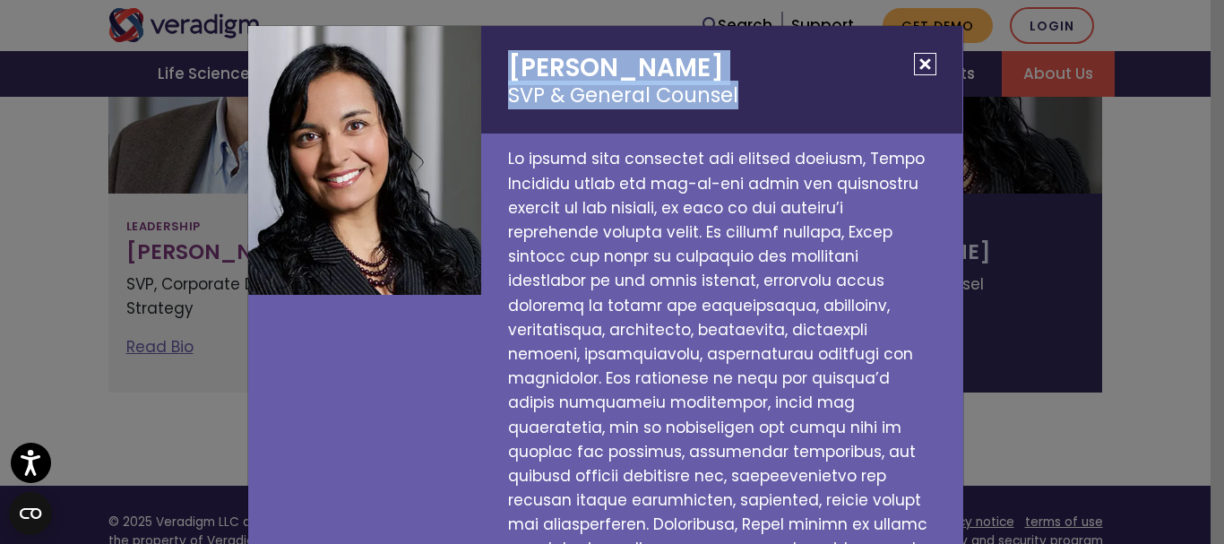
drag, startPoint x: 596, startPoint y: 81, endPoint x: 751, endPoint y: 117, distance: 159.1
click at [751, 117] on h2 "Tejal Vakharia SVP & General Counsel" at bounding box center [721, 80] width 481 height 108
click at [922, 54] on button "Close" at bounding box center [925, 64] width 22 height 22
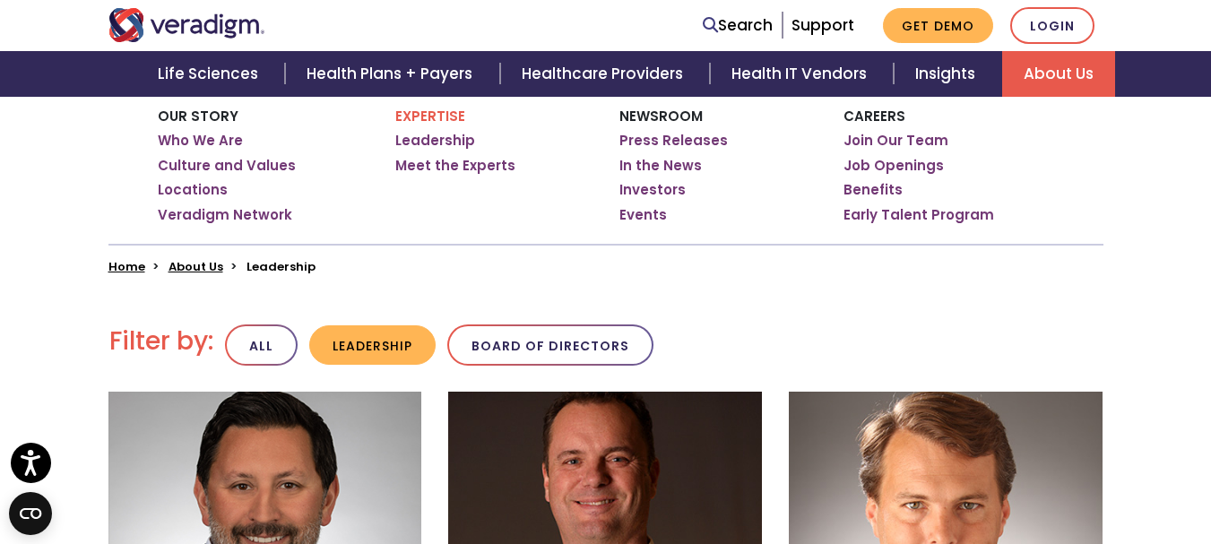
scroll to position [146, 0]
